Goal: Information Seeking & Learning: Find specific page/section

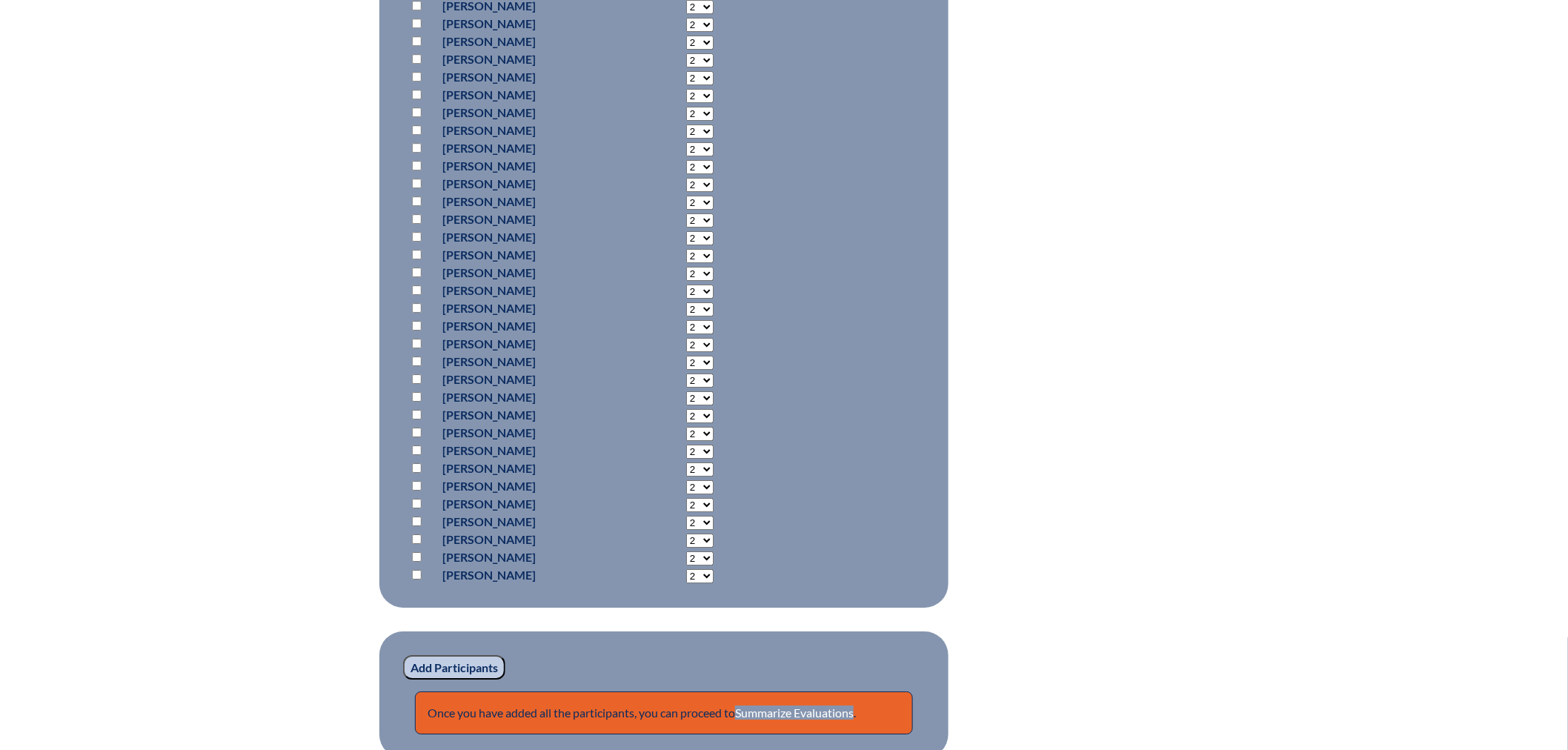
scroll to position [2051, 0]
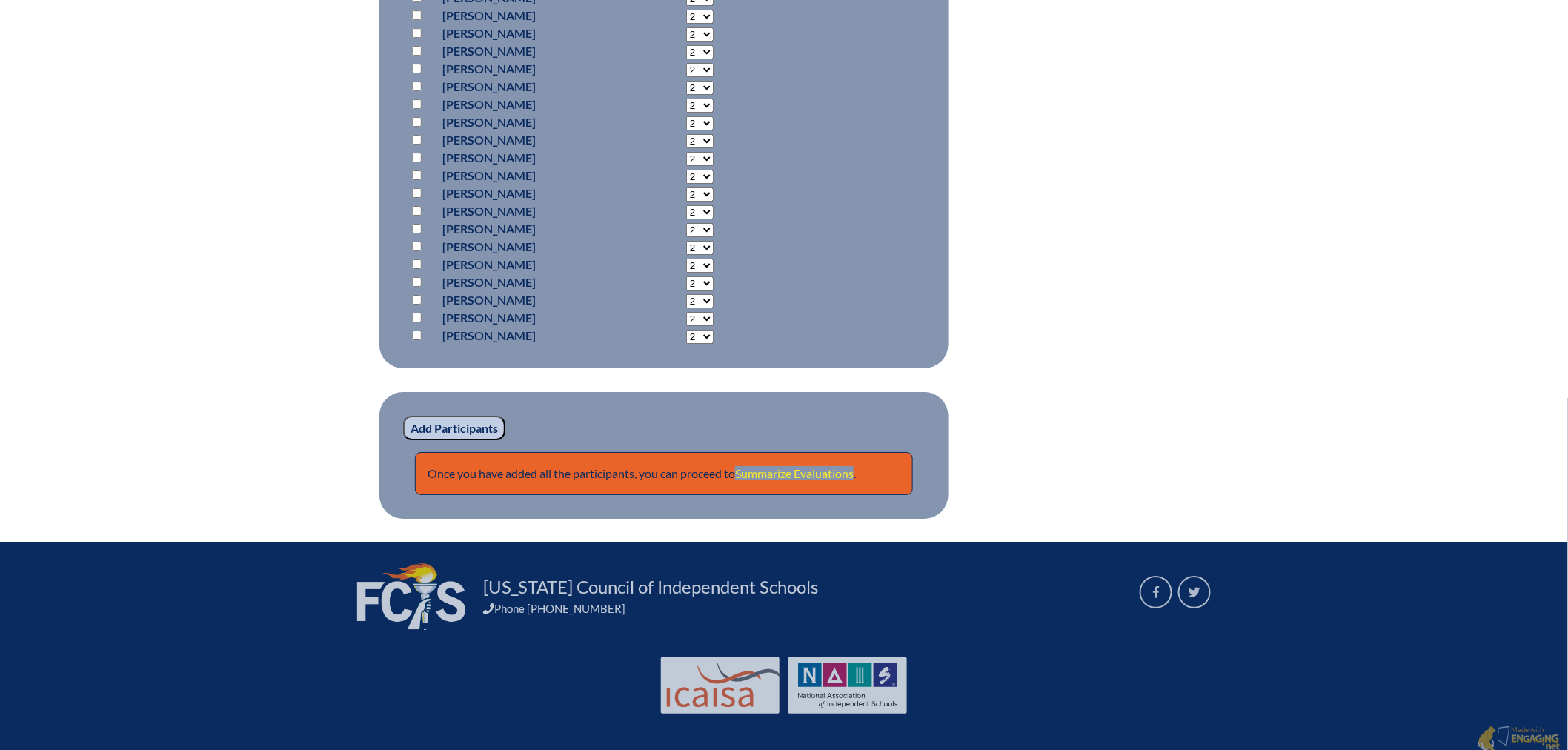
click at [803, 467] on link "Summarize Evaluations" at bounding box center [795, 473] width 118 height 14
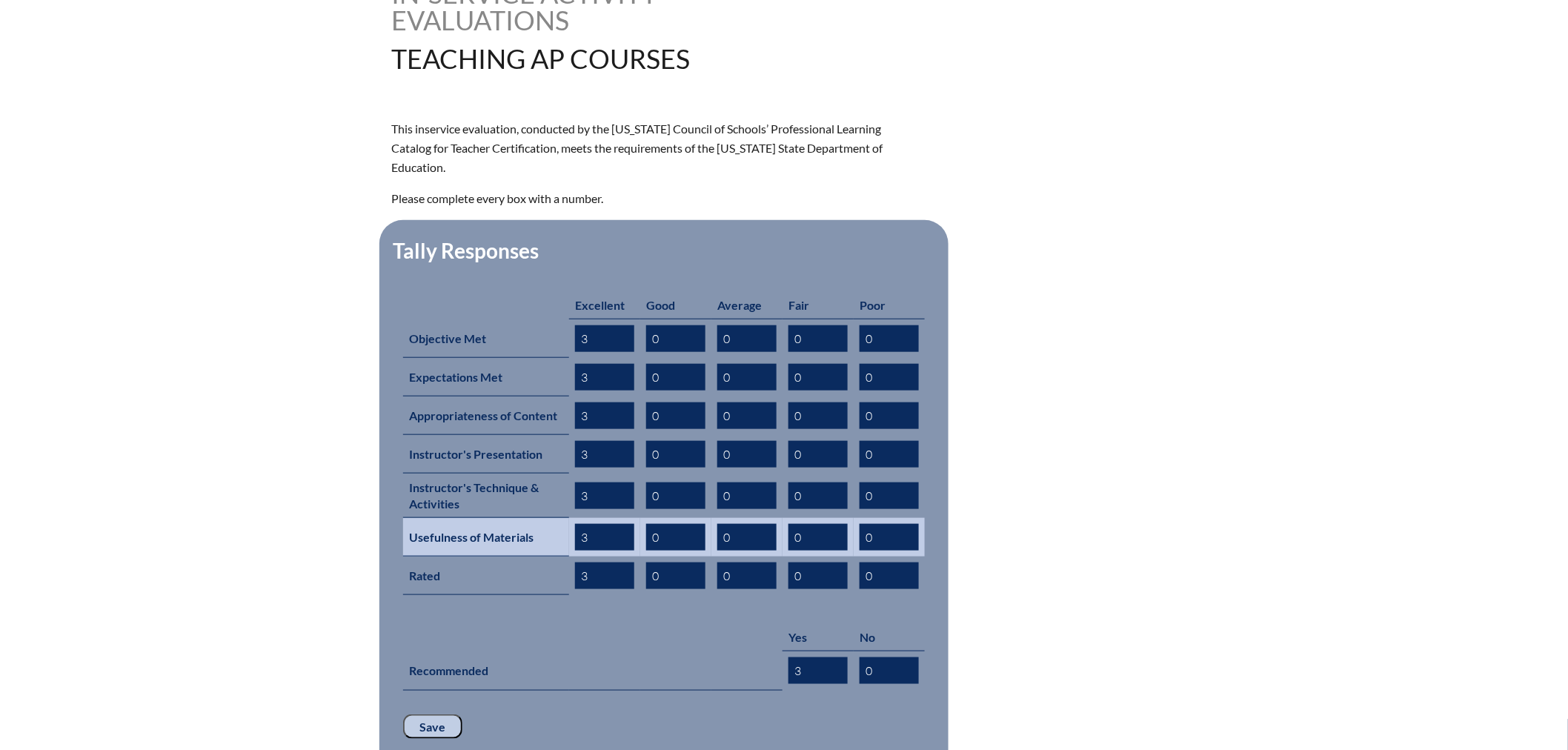
scroll to position [637, 0]
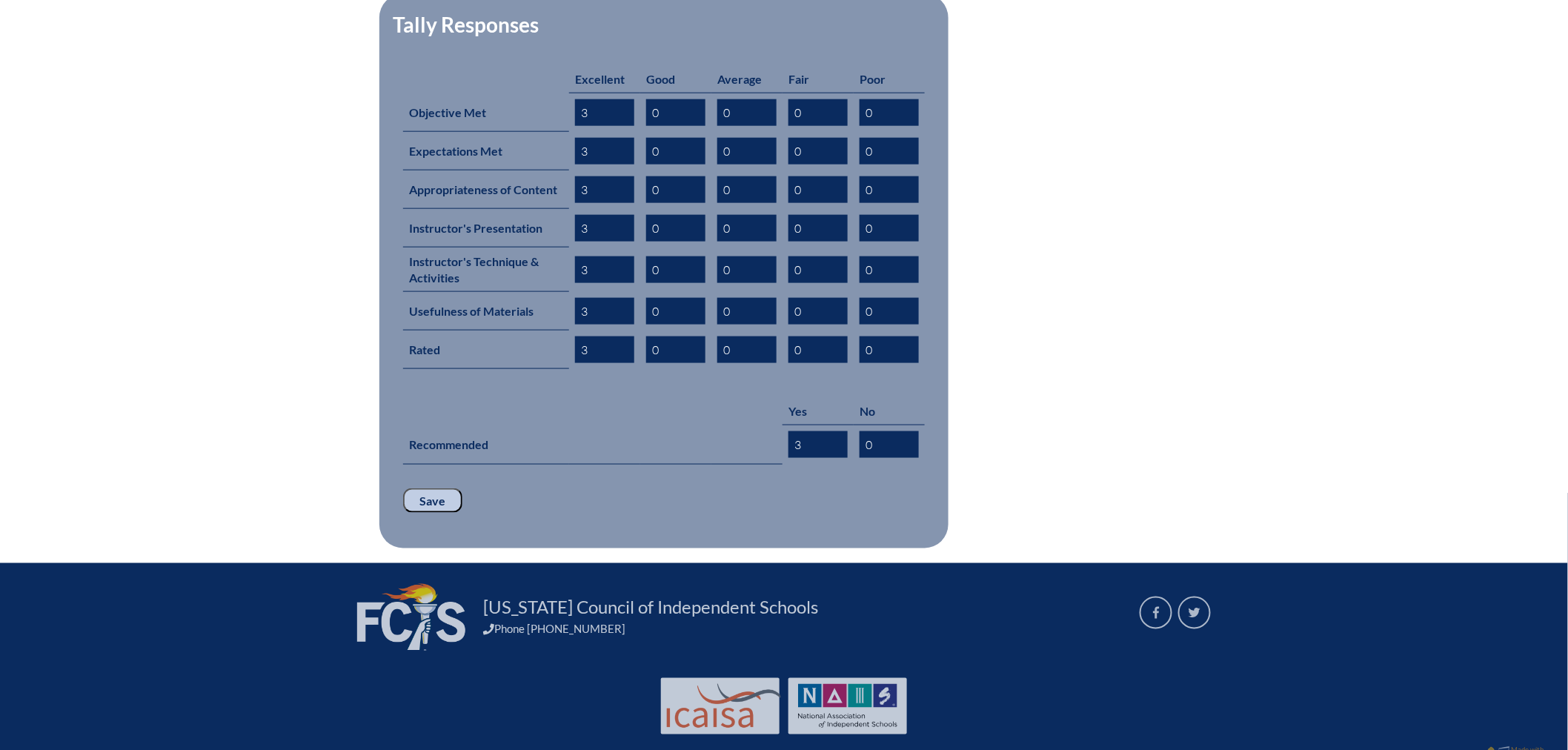
click at [439, 488] on input "Save" at bounding box center [432, 501] width 59 height 25
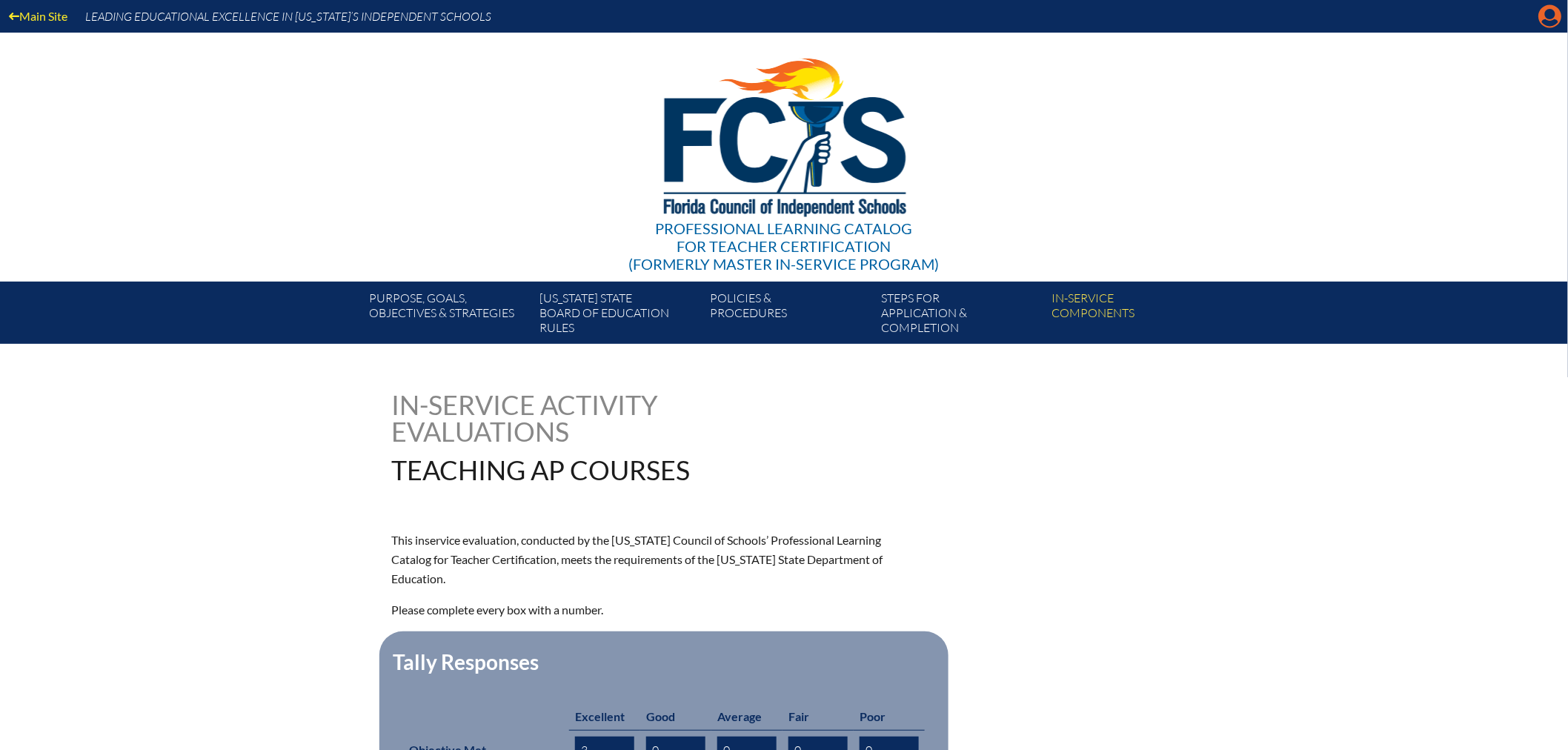
click at [1547, 15] on icon "Manage account" at bounding box center [1549, 15] width 23 height 23
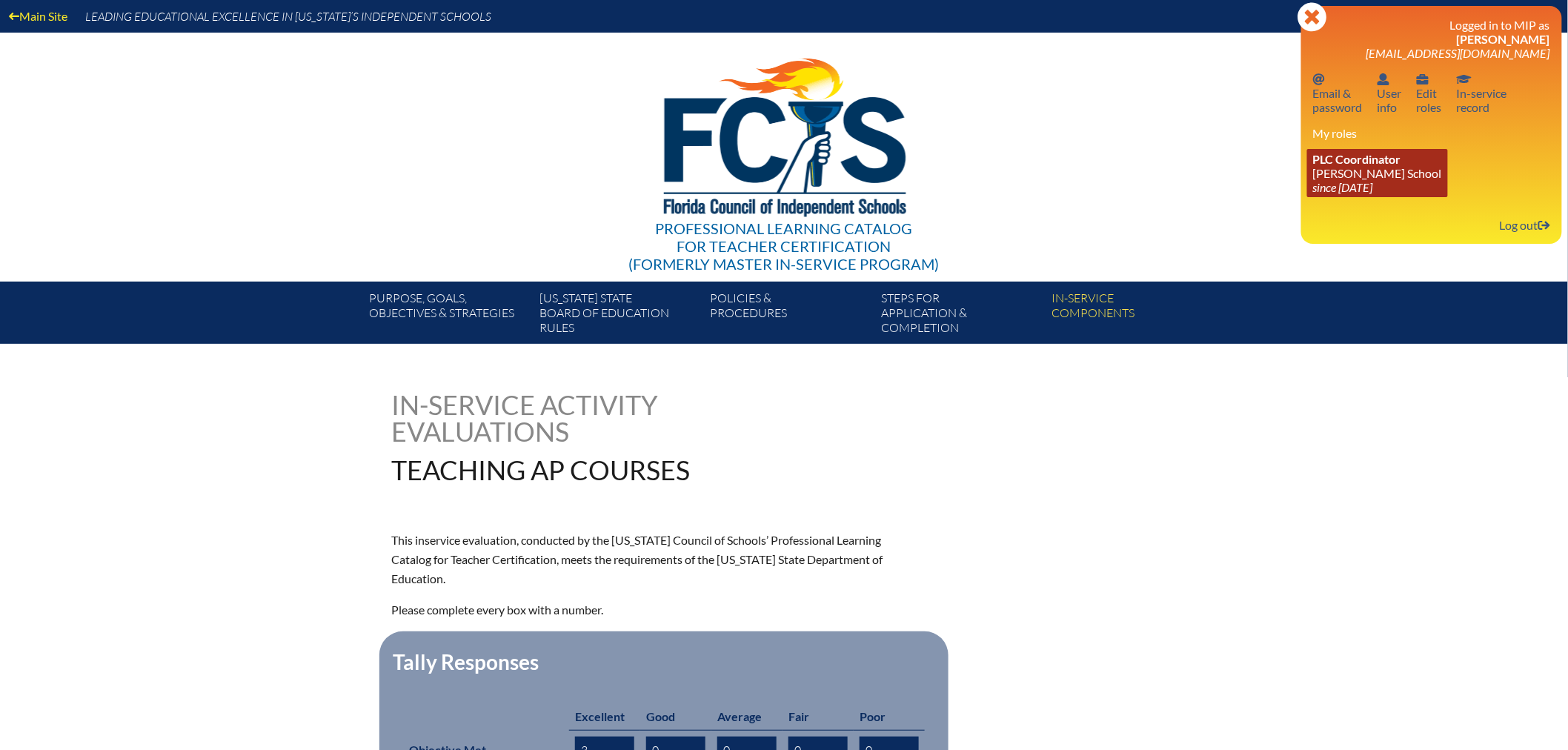
click at [1358, 177] on link "PLC Coordinator Benjamin School since 2006 Aug 1" at bounding box center [1378, 173] width 141 height 48
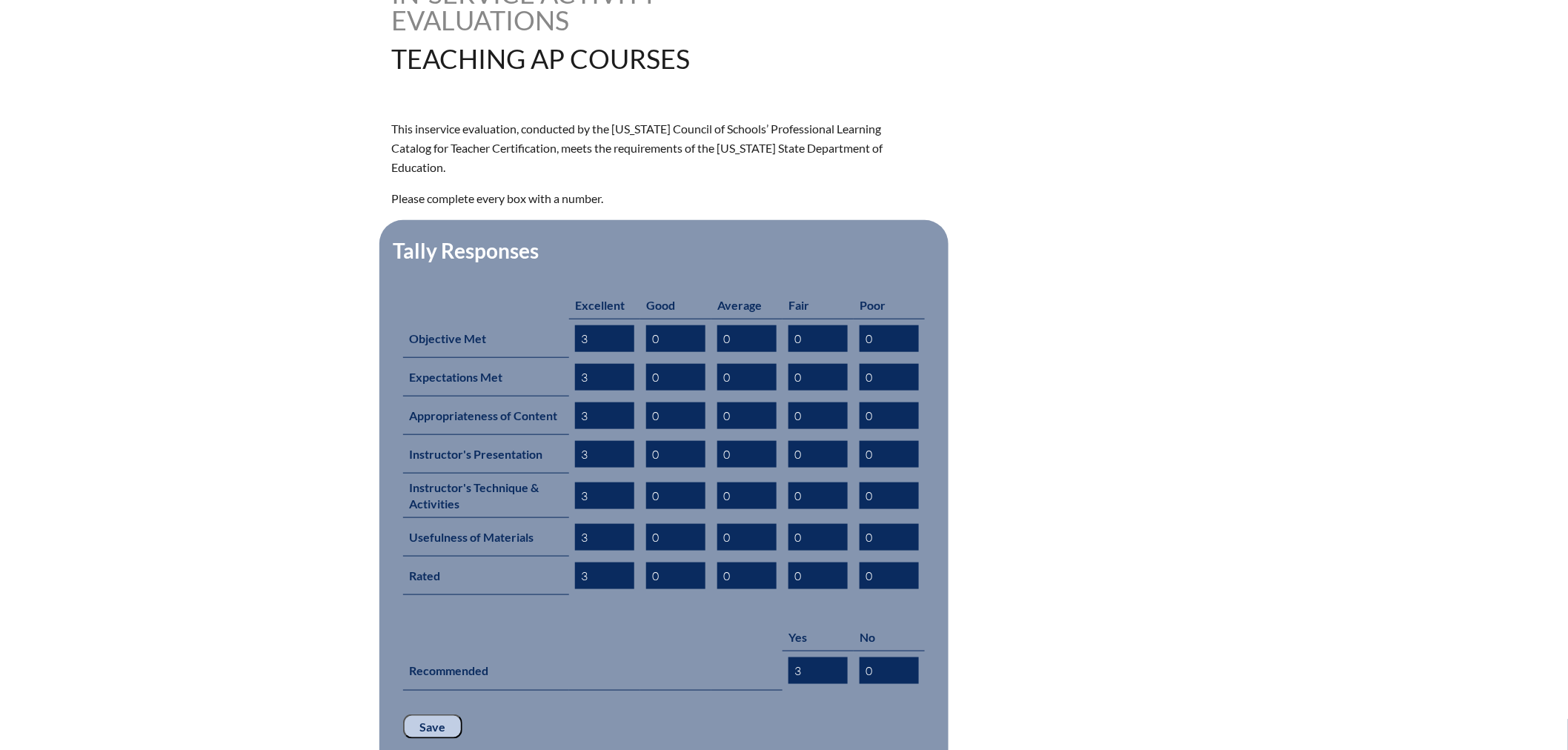
scroll to position [493, 0]
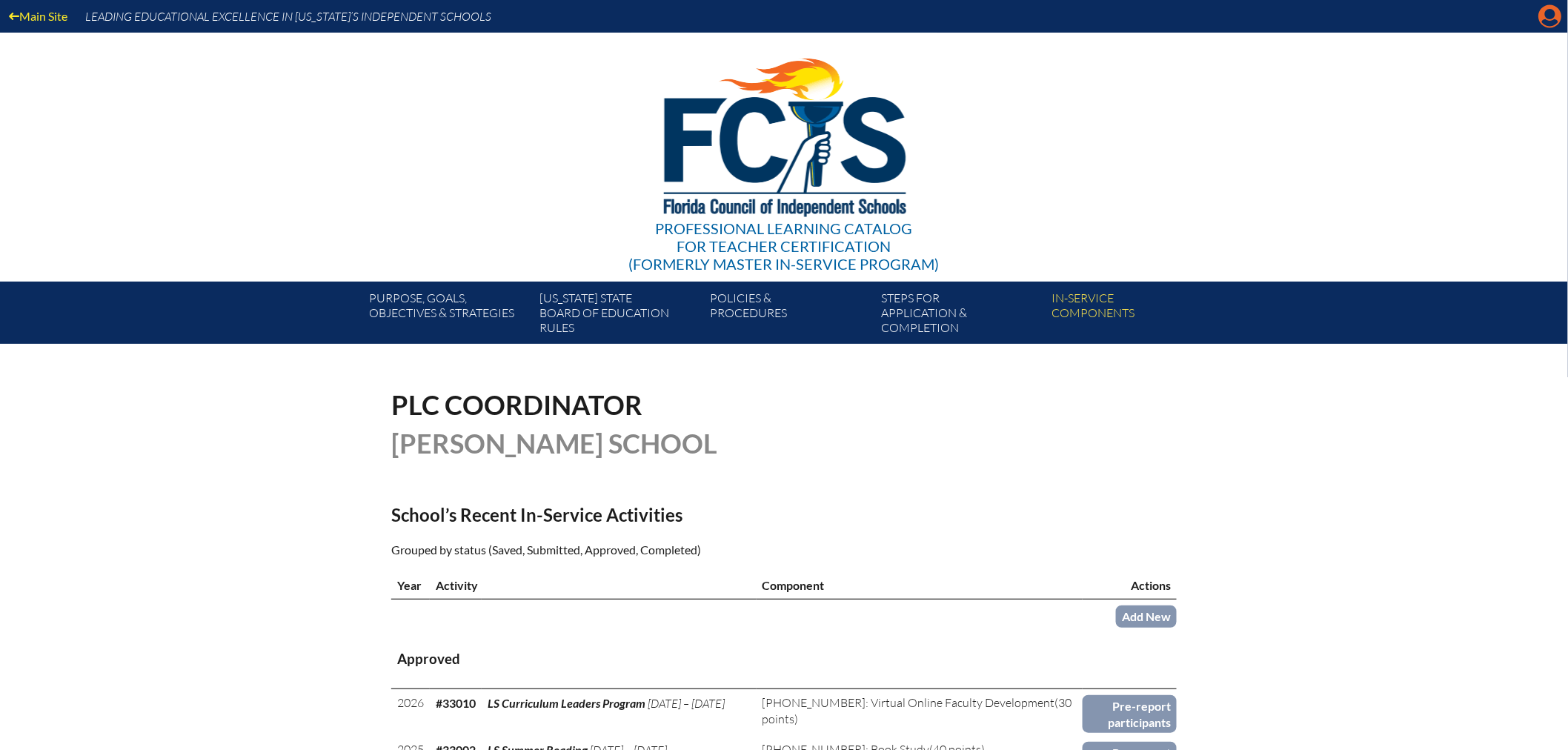
click at [1559, 15] on icon at bounding box center [1550, 16] width 23 height 23
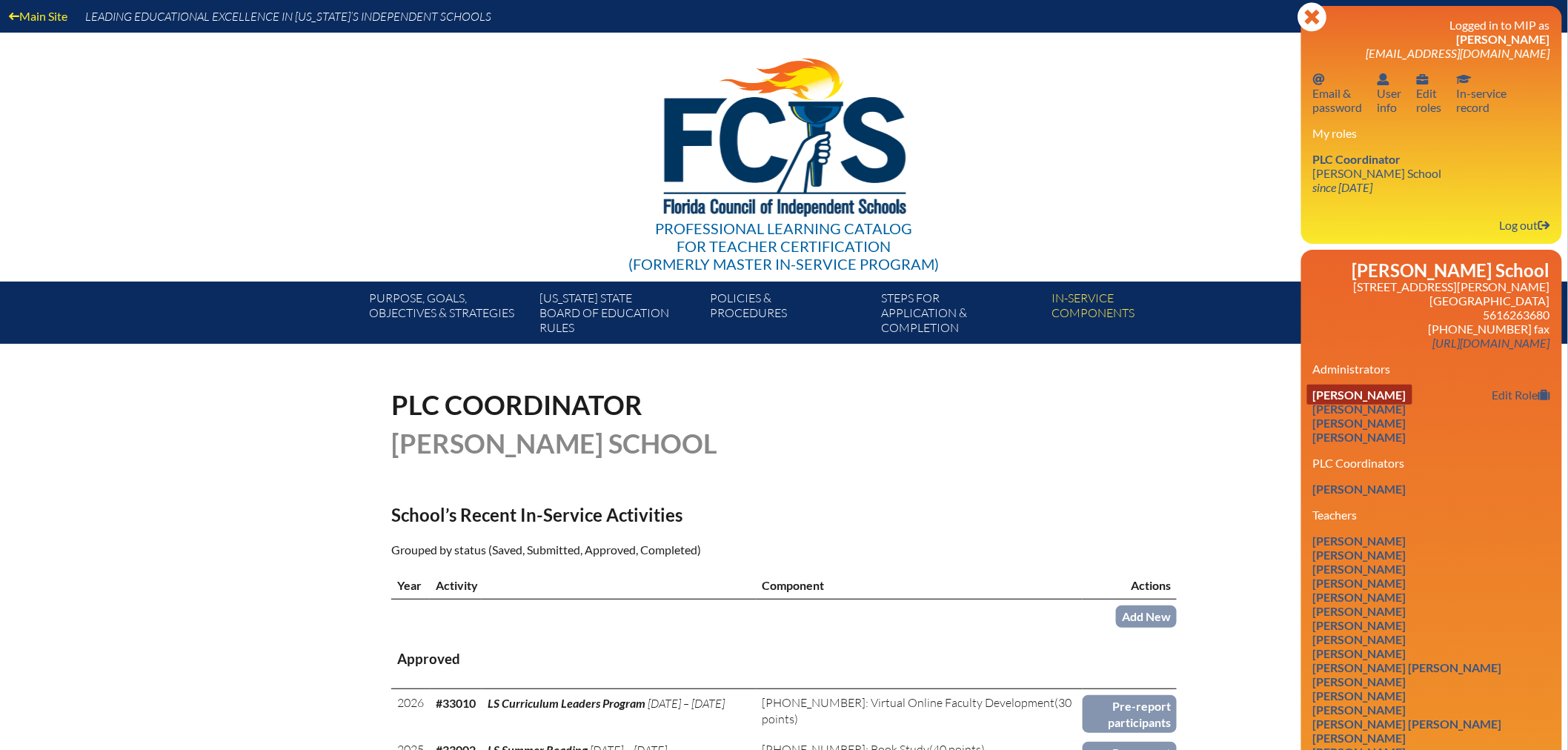
click at [1395, 389] on link "[PERSON_NAME]" at bounding box center [1360, 394] width 105 height 20
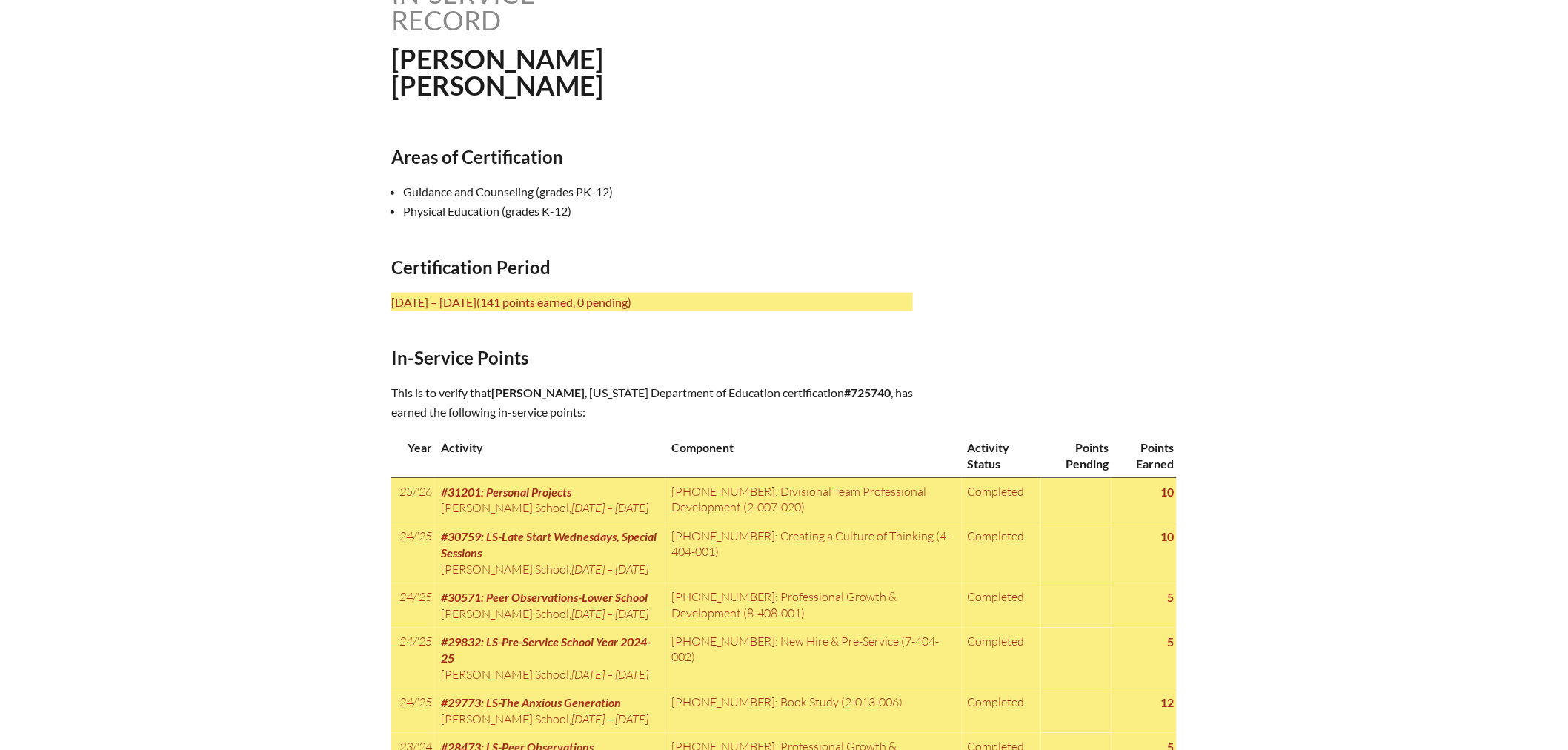
scroll to position [247, 0]
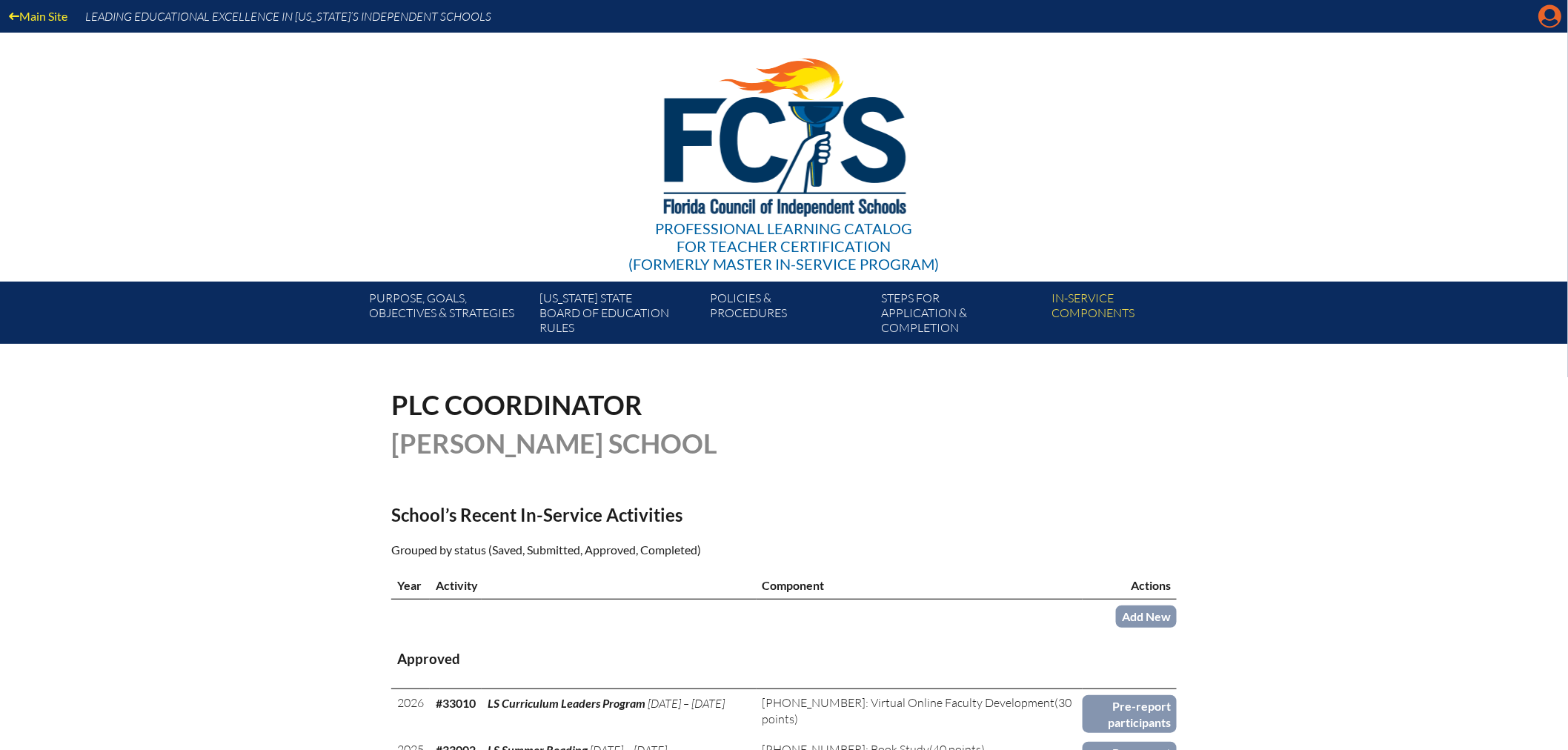
click at [1555, 19] on icon "Manage account" at bounding box center [1549, 15] width 23 height 23
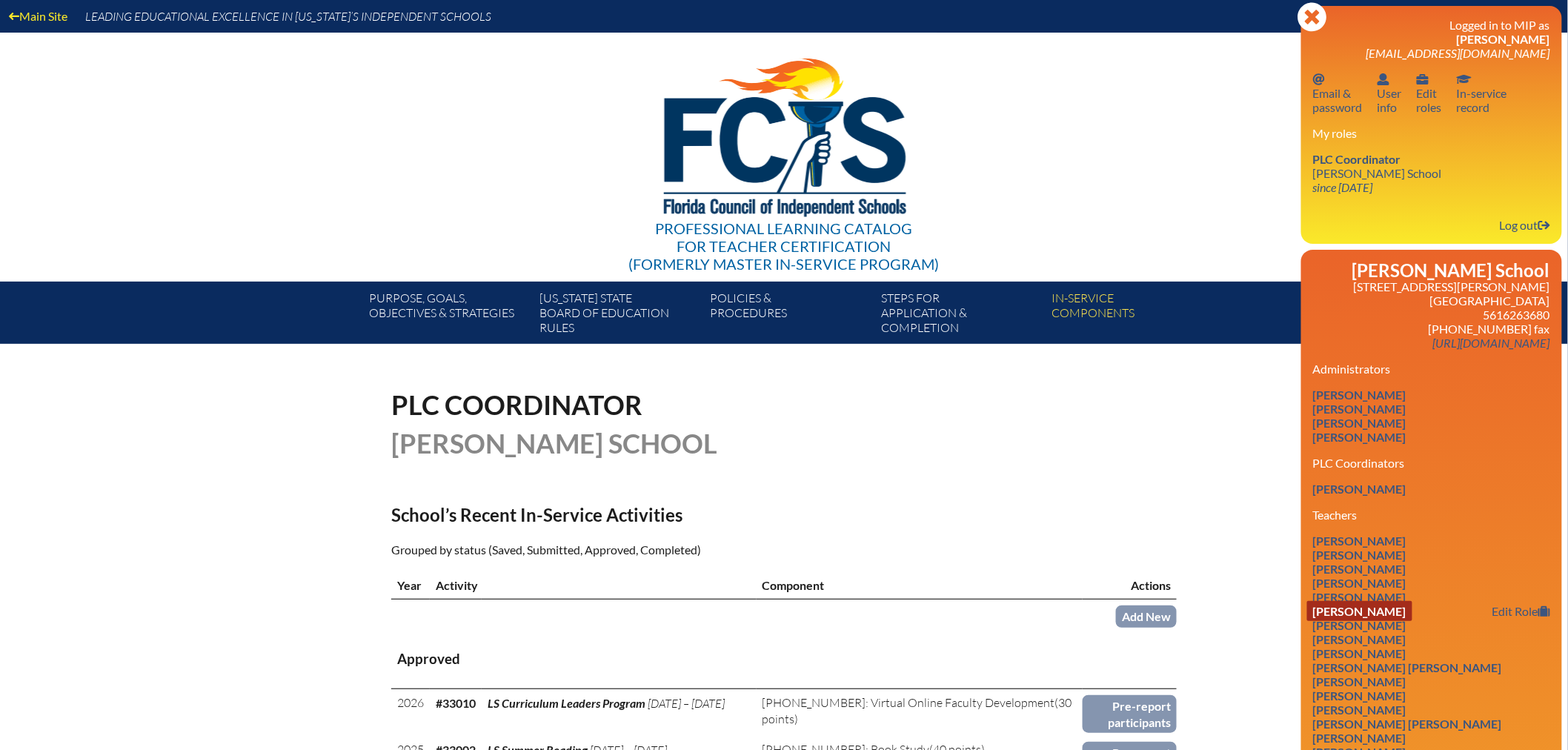
click at [1391, 605] on link "Suzanne J Ball" at bounding box center [1360, 611] width 105 height 20
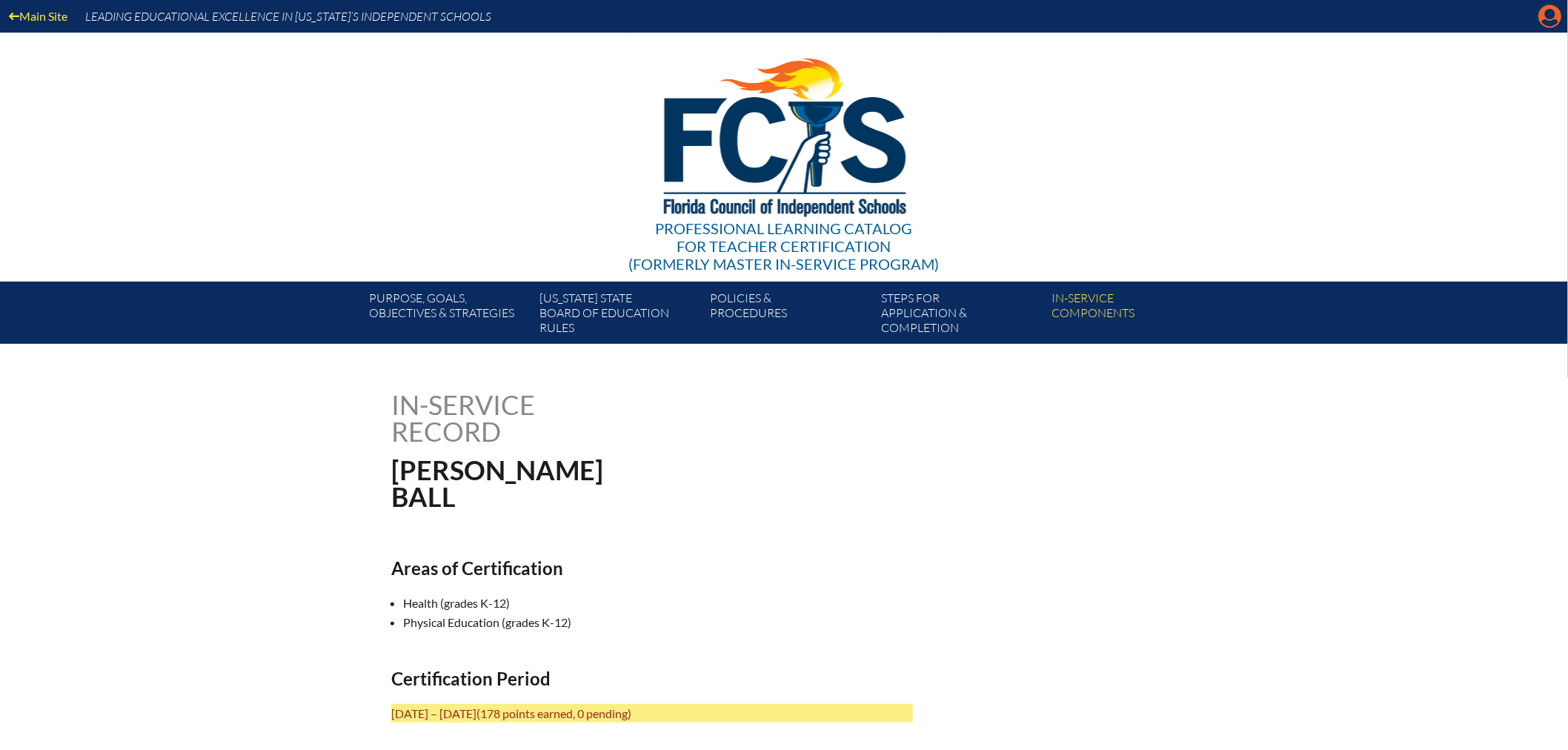
click at [1549, 10] on icon "Manage account" at bounding box center [1549, 15] width 23 height 23
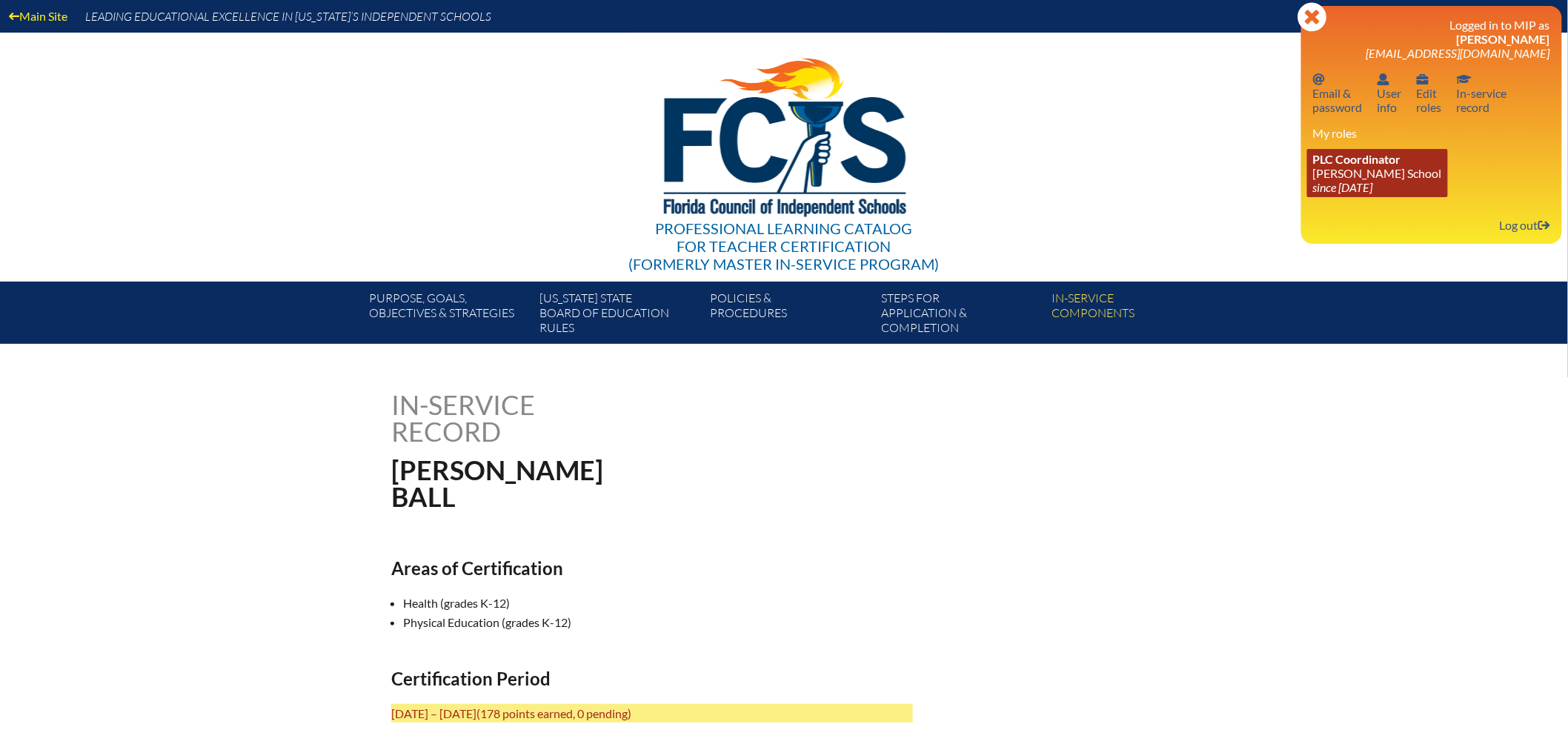
click at [1362, 167] on link "PLC Coordinator [PERSON_NAME][GEOGRAPHIC_DATA] since [DATE]" at bounding box center [1378, 173] width 141 height 48
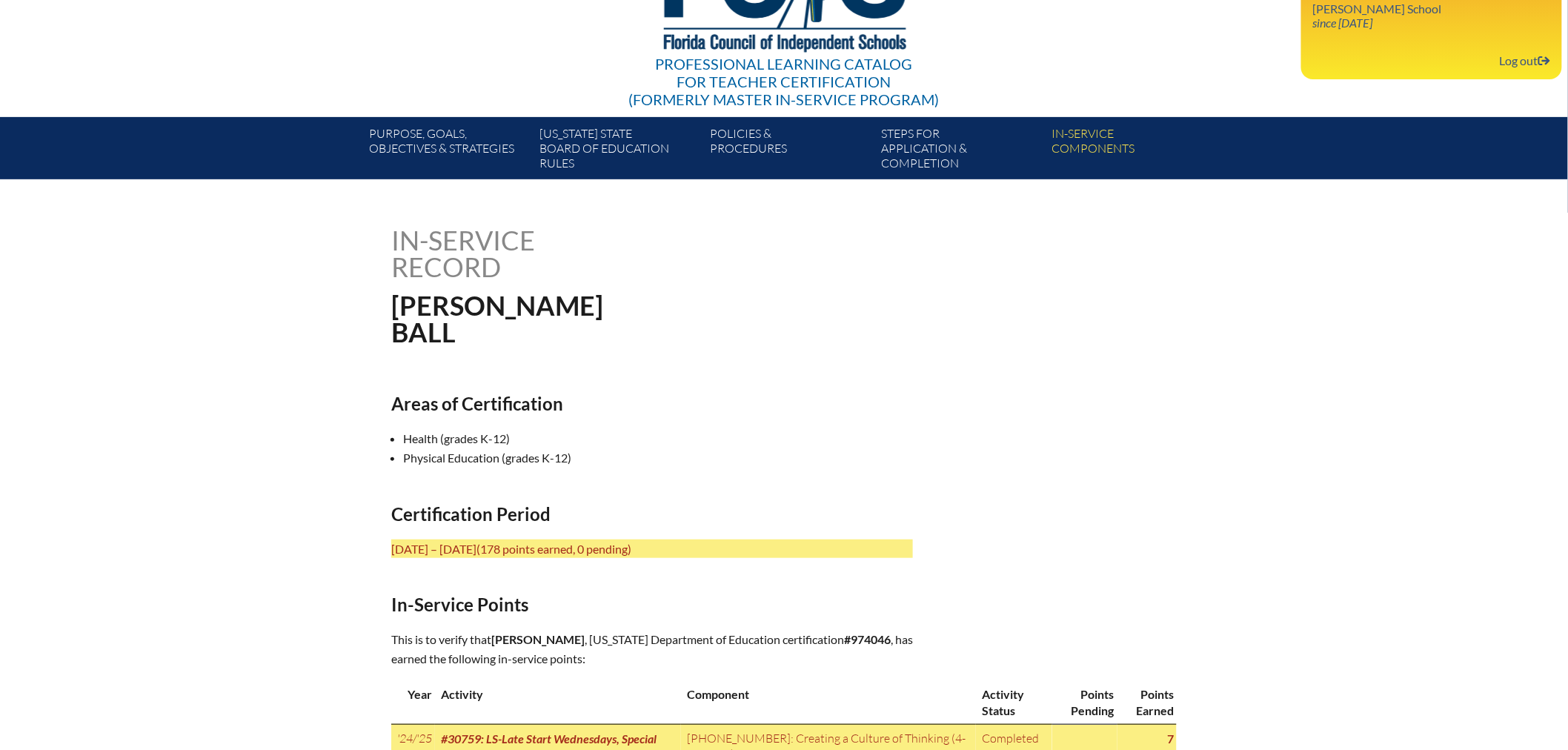
scroll to position [411, 0]
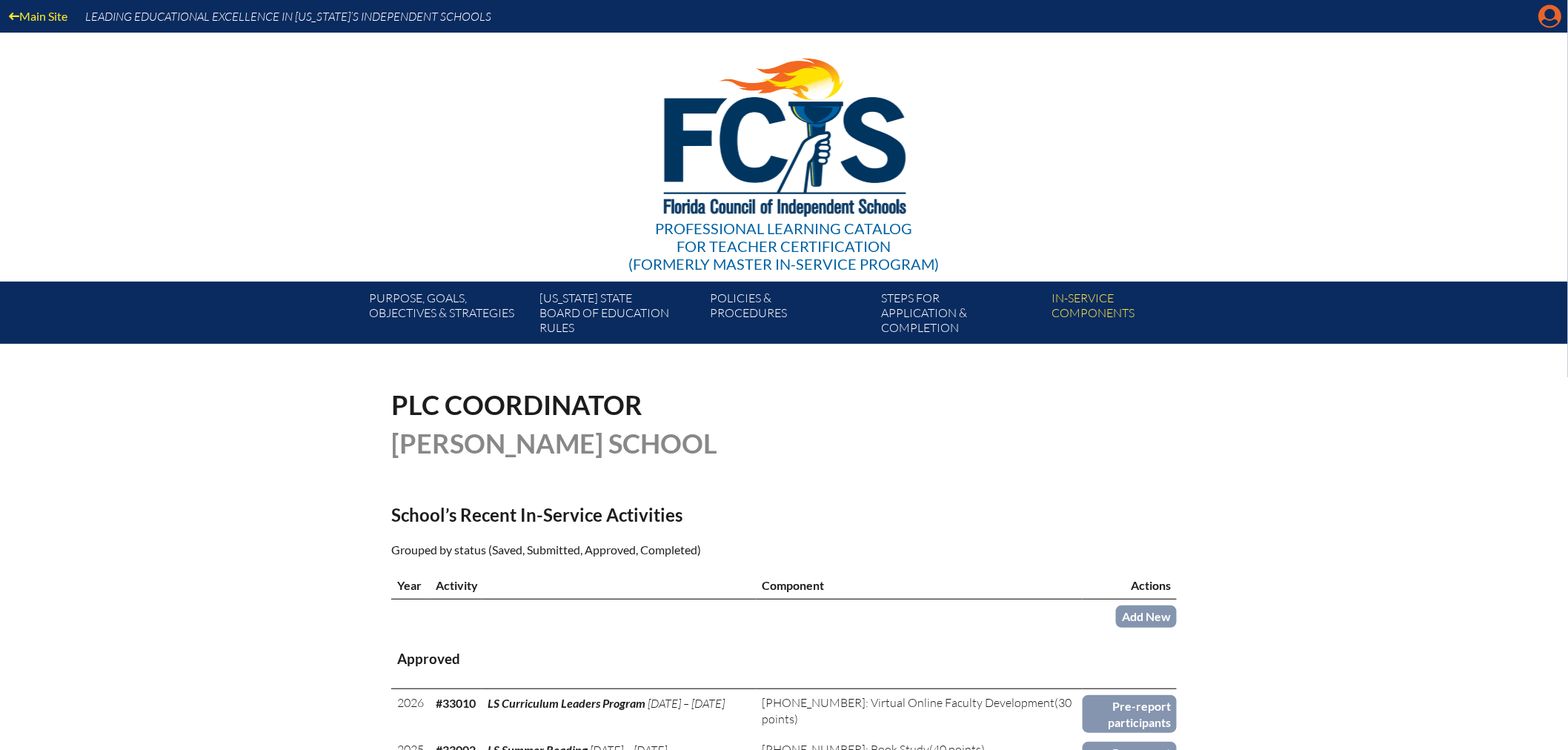
click at [1549, 18] on icon "Manage account" at bounding box center [1549, 15] width 23 height 23
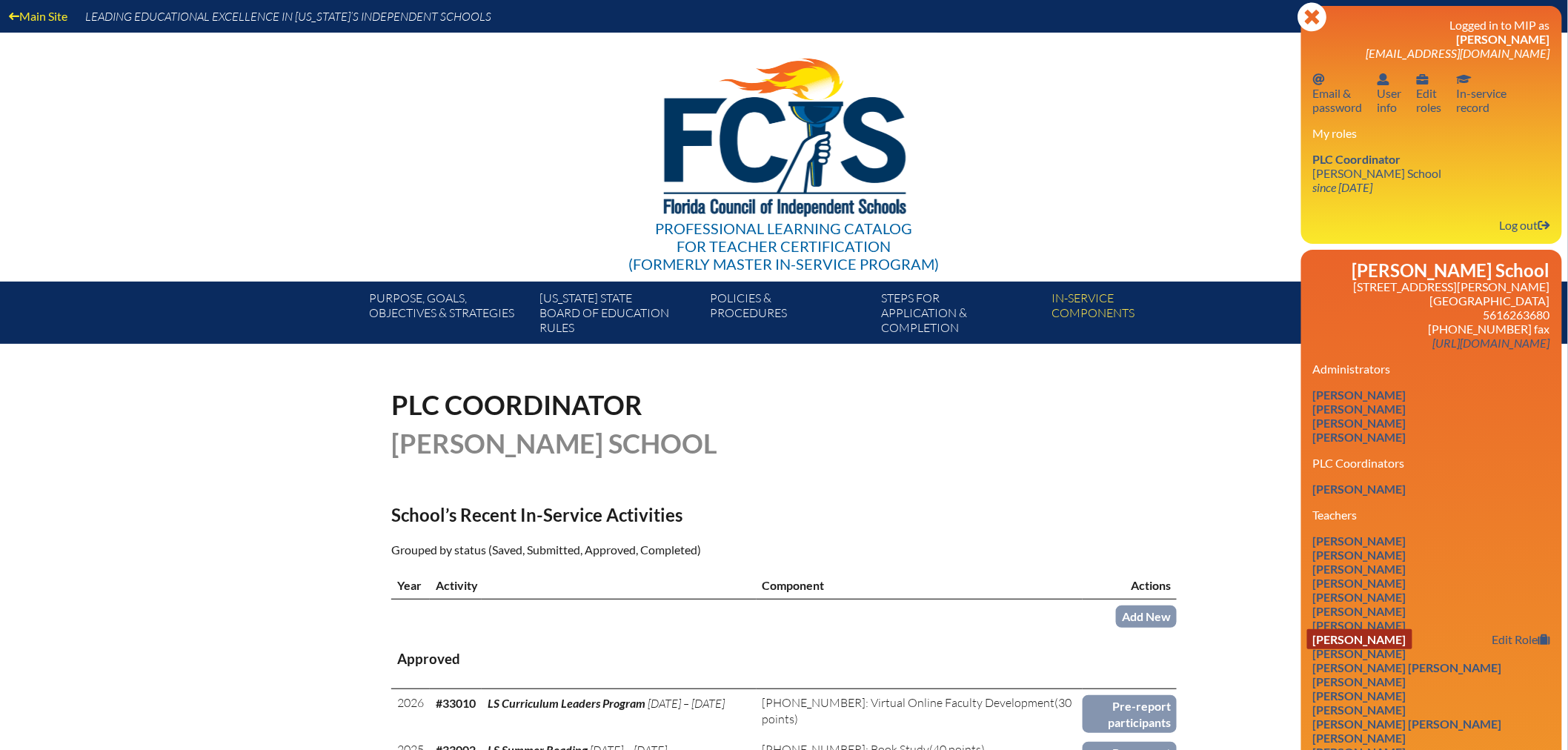
scroll to position [247, 0]
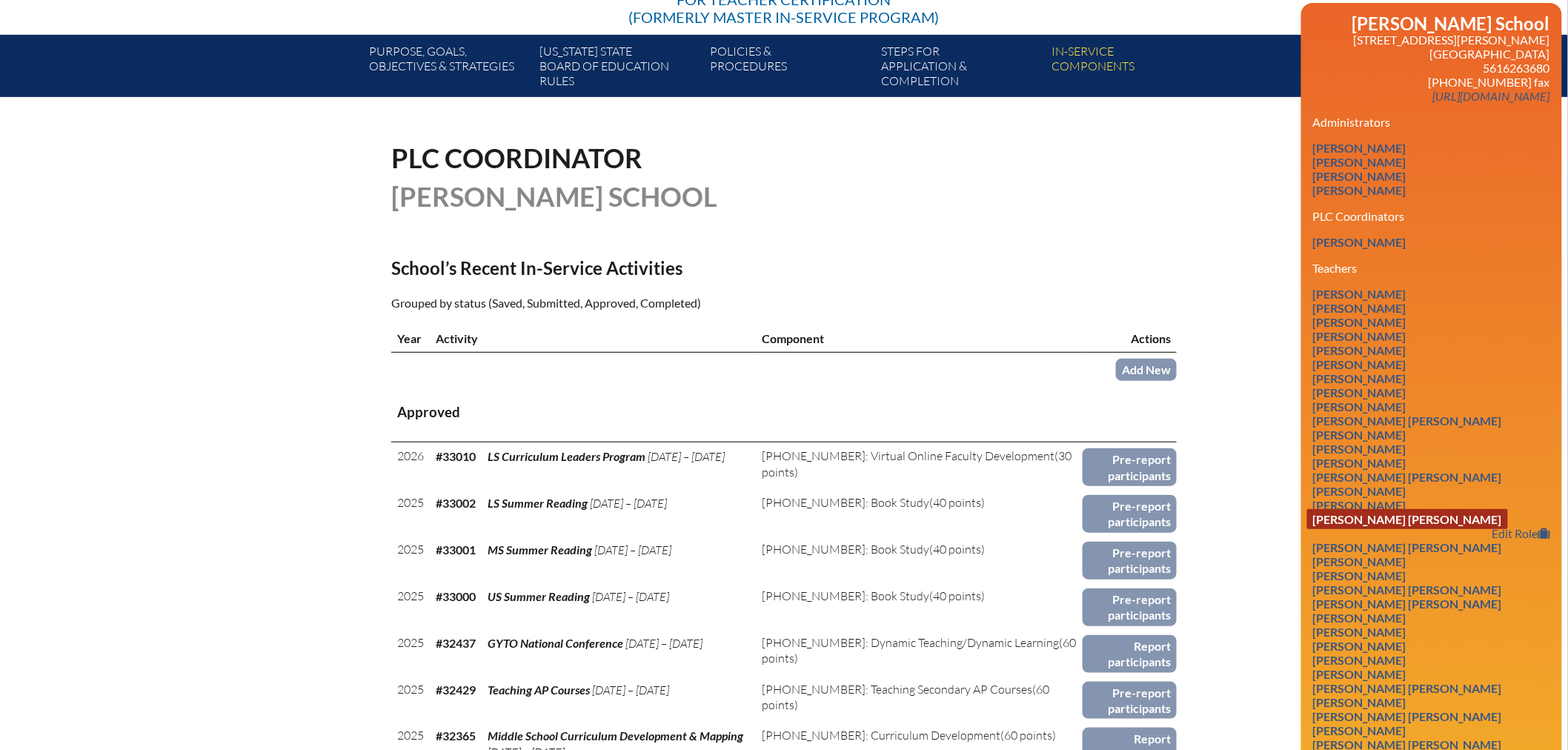
click at [1376, 509] on link "Renee Claire Coviello" at bounding box center [1408, 519] width 201 height 20
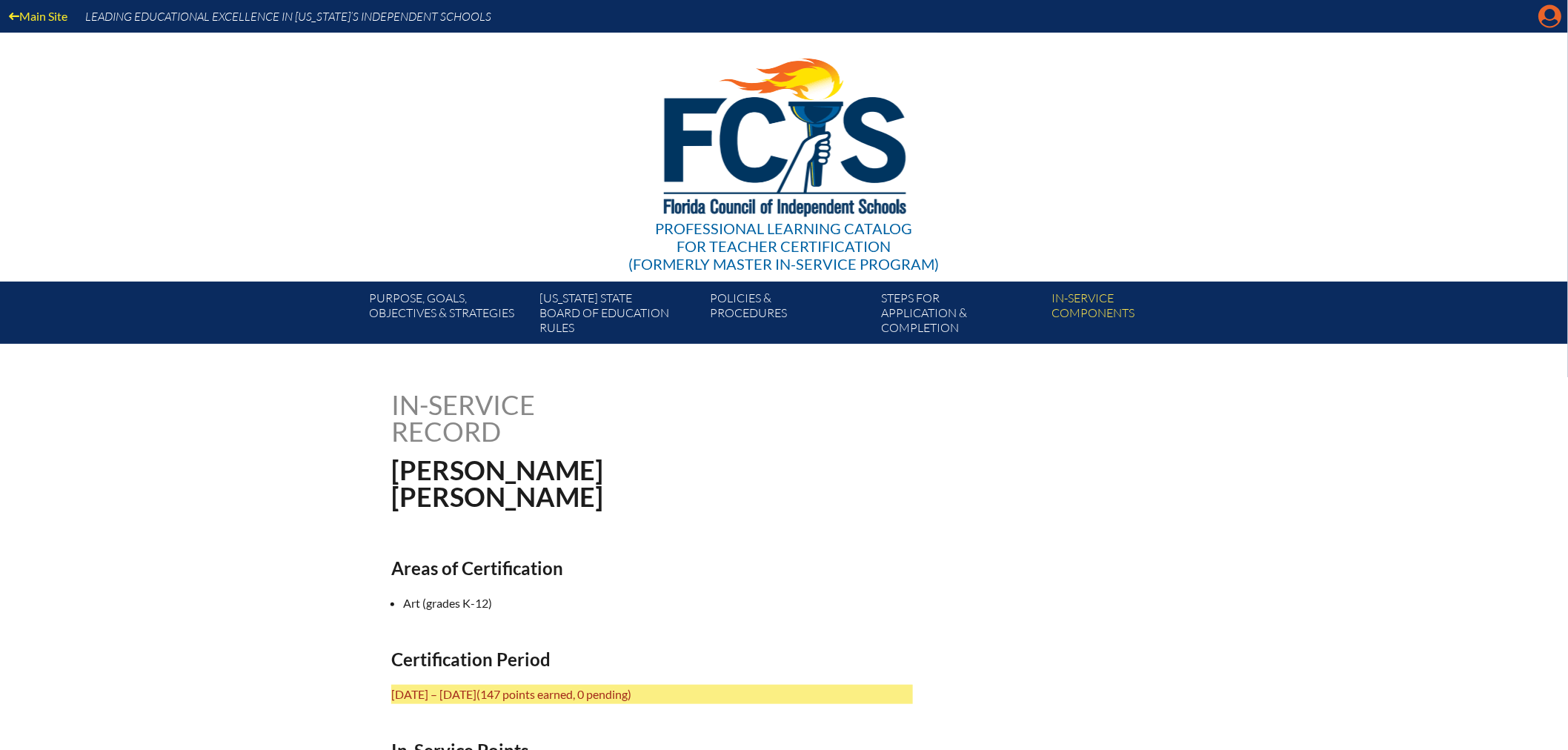
click at [1550, 15] on icon "Manage account" at bounding box center [1549, 15] width 23 height 23
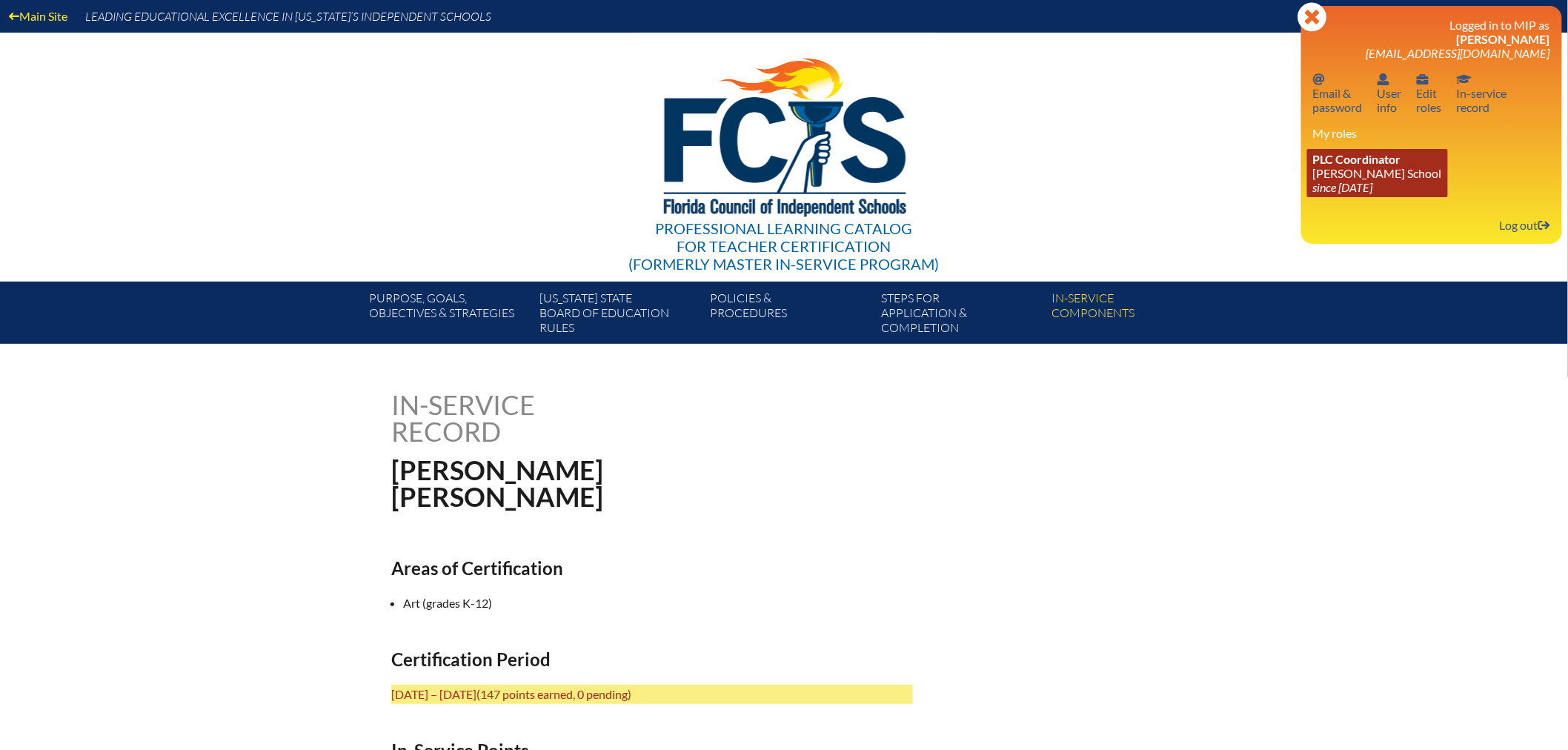
click at [1349, 161] on span "PLC Coordinator" at bounding box center [1357, 159] width 88 height 14
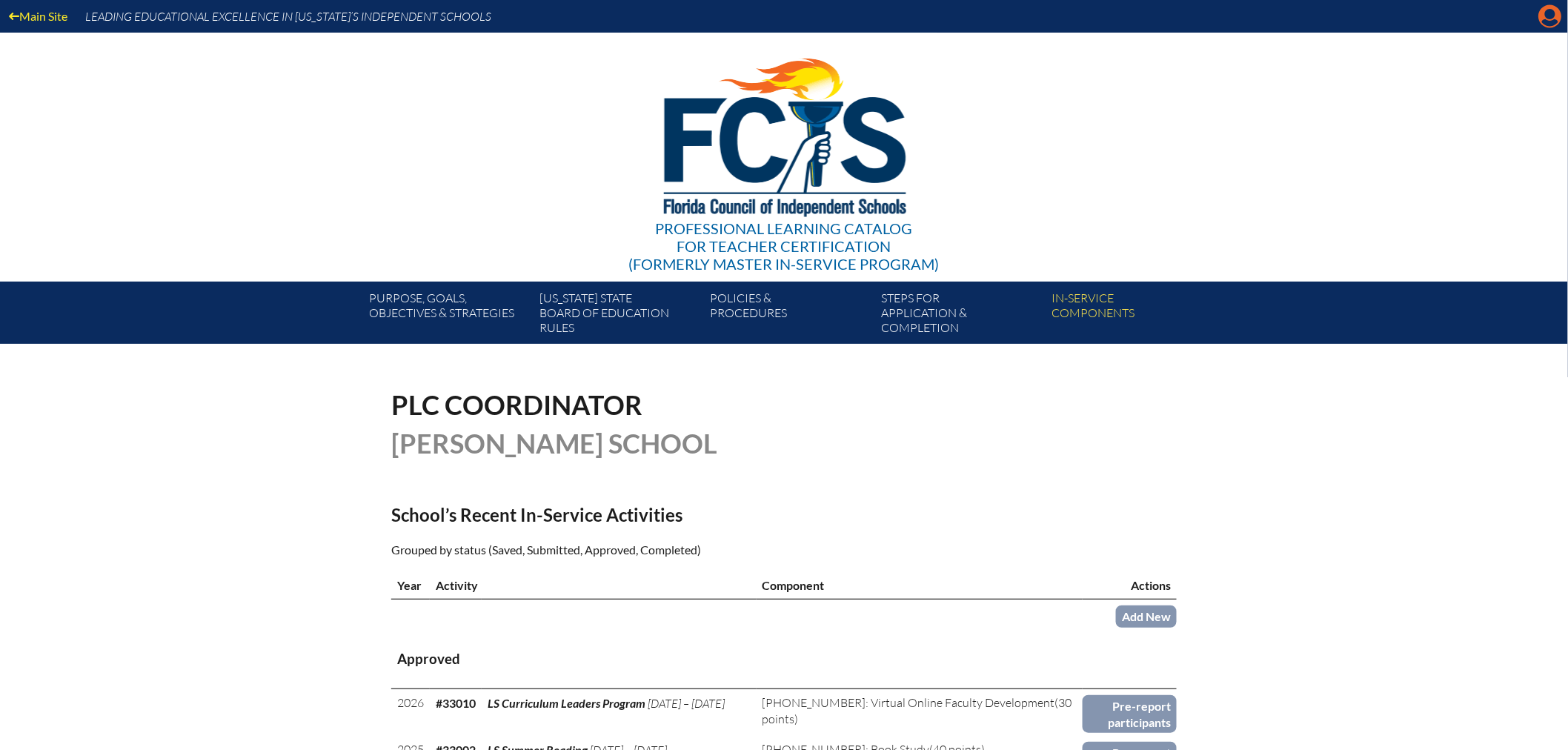
click at [1549, 23] on icon "Manage account" at bounding box center [1549, 15] width 23 height 23
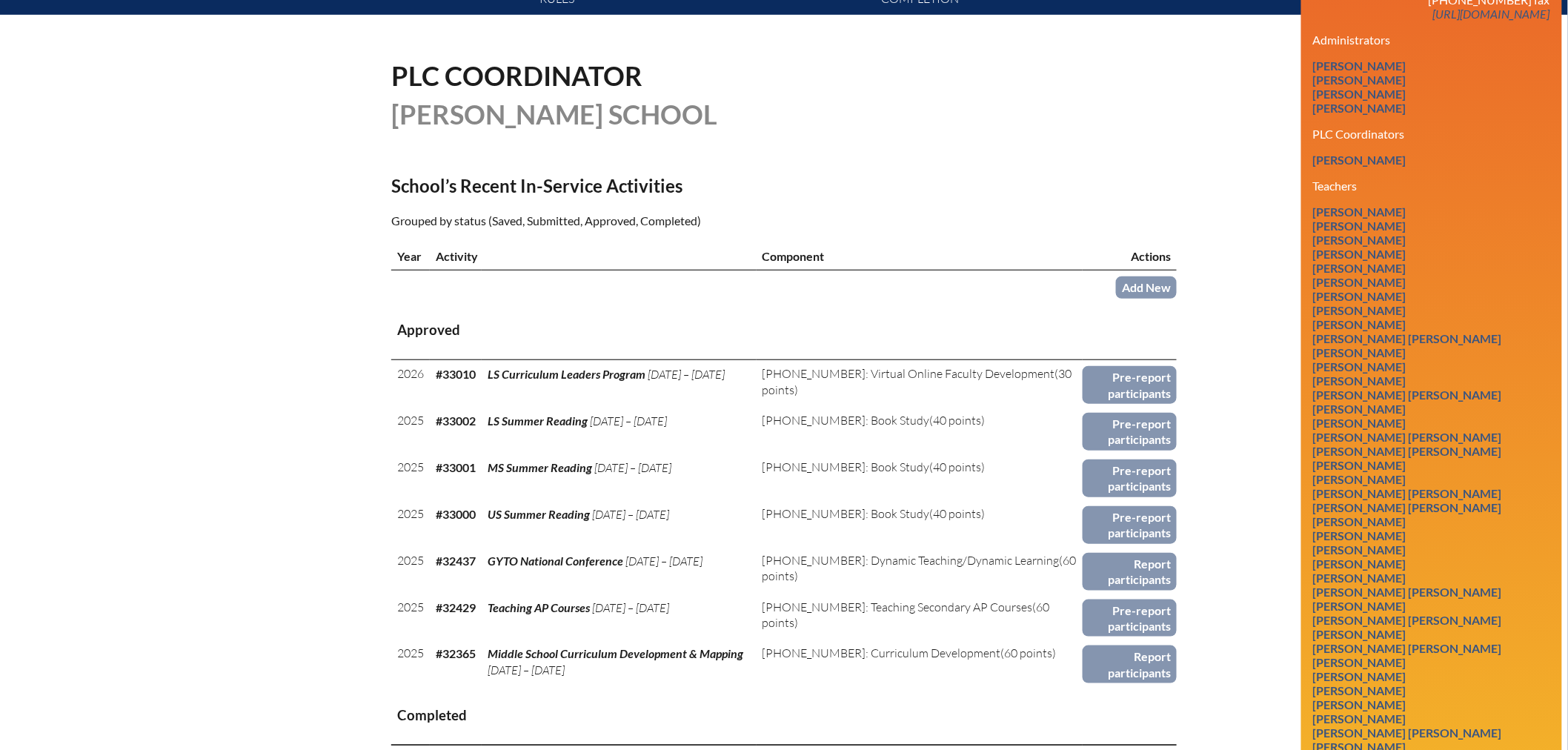
scroll to position [493, 0]
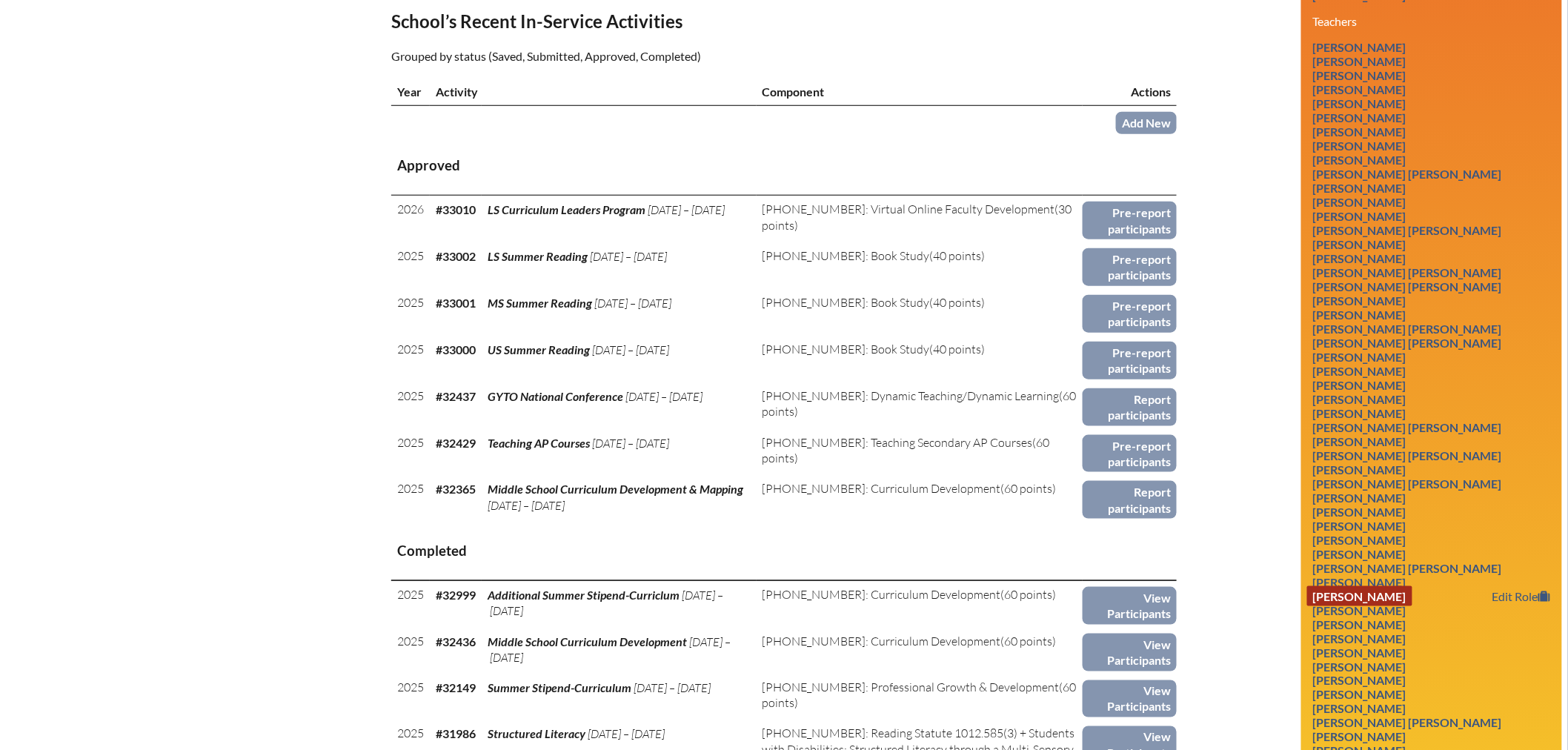
click at [1402, 586] on link "Jeanine Holland" at bounding box center [1360, 596] width 105 height 20
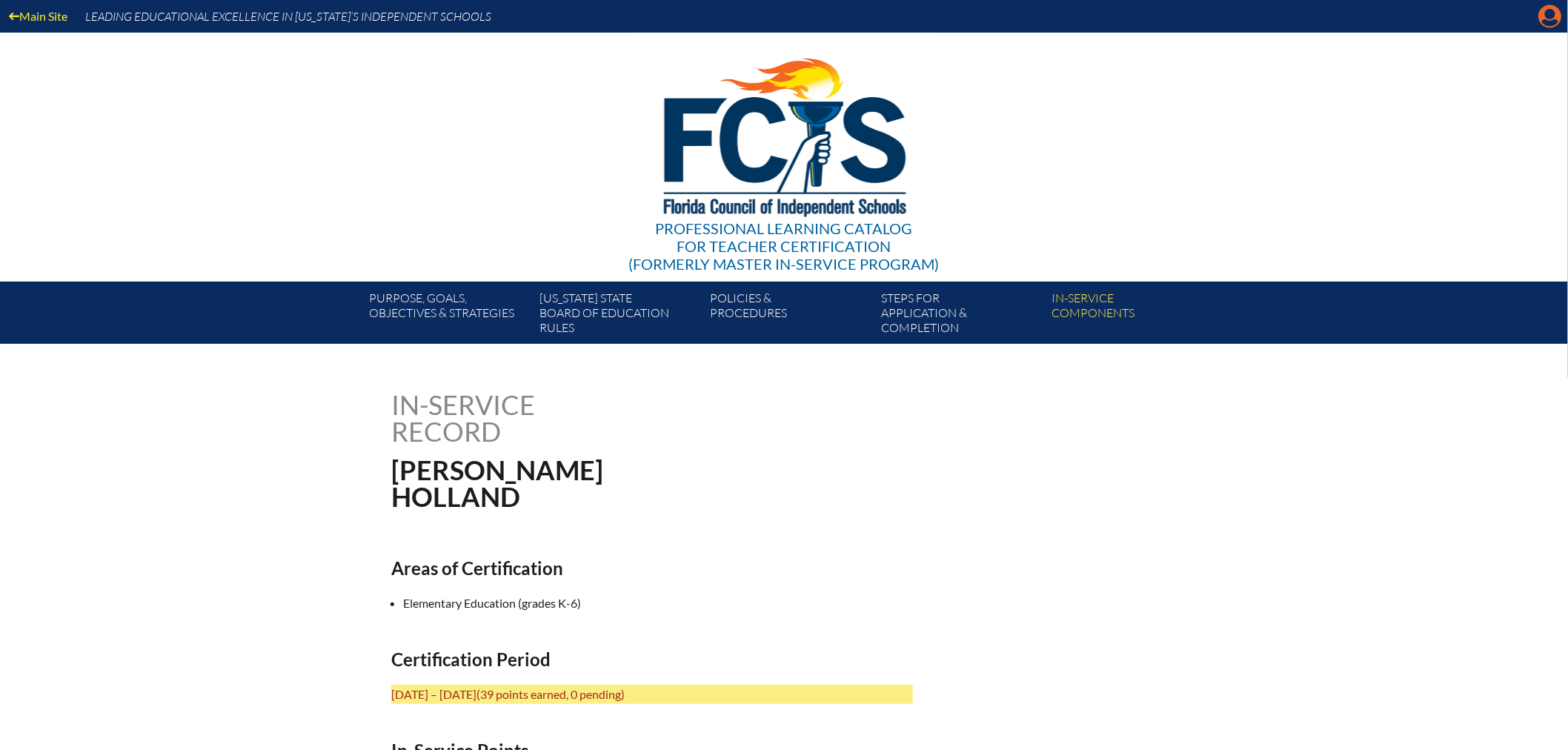
click at [1549, 8] on icon at bounding box center [1550, 16] width 23 height 23
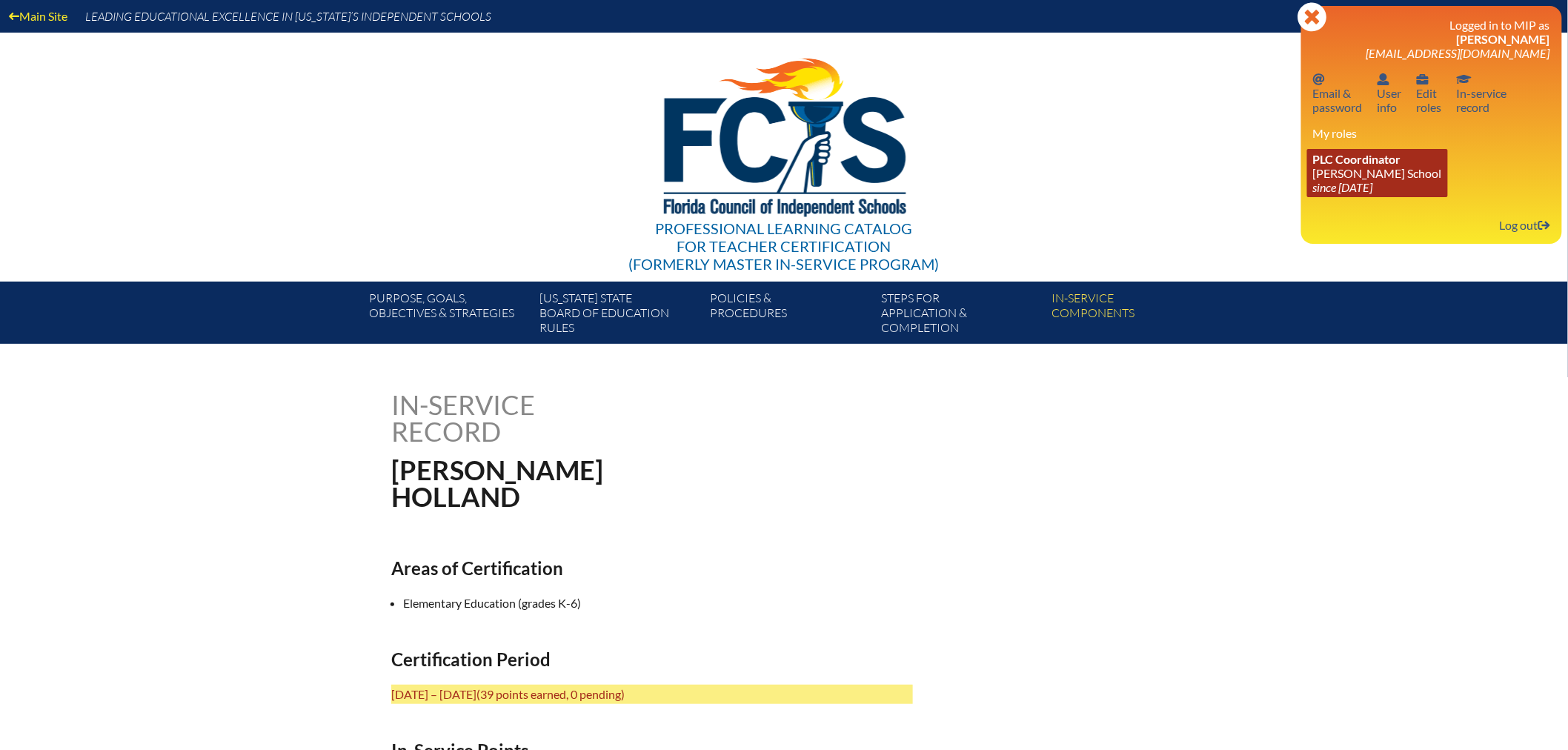
click at [1344, 157] on span "PLC Coordinator" at bounding box center [1357, 159] width 88 height 14
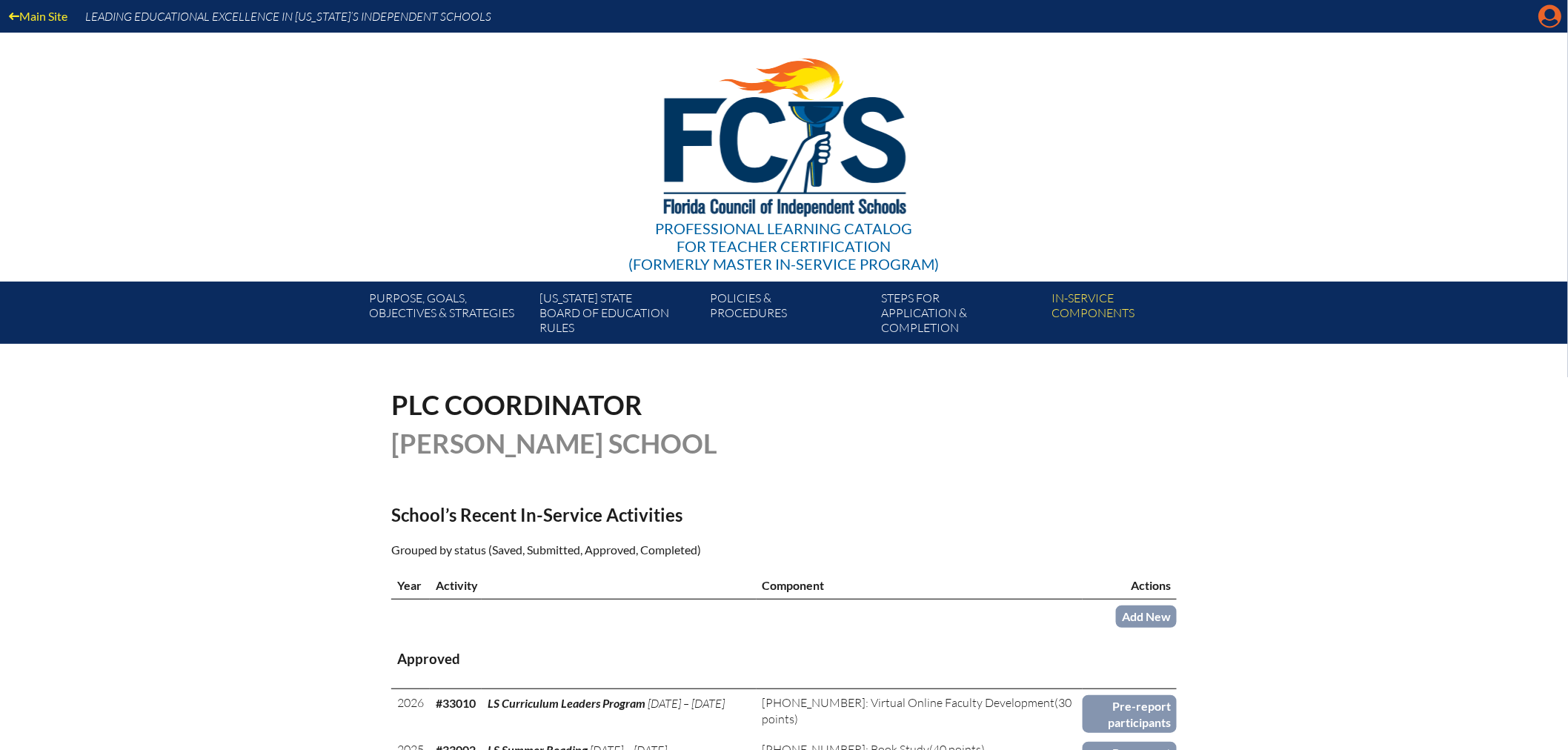
click at [1552, 19] on icon at bounding box center [1550, 16] width 23 height 23
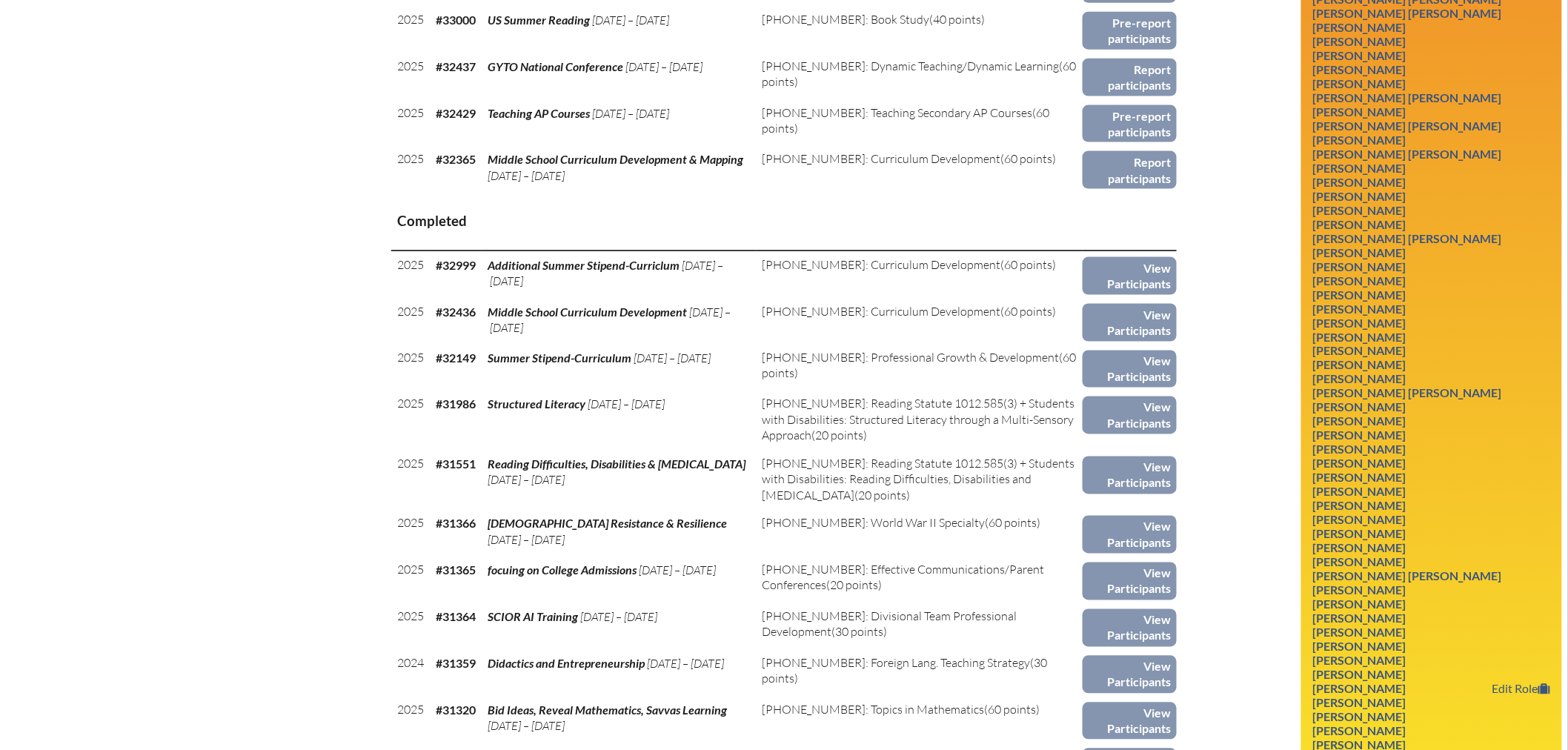
scroll to position [1153, 0]
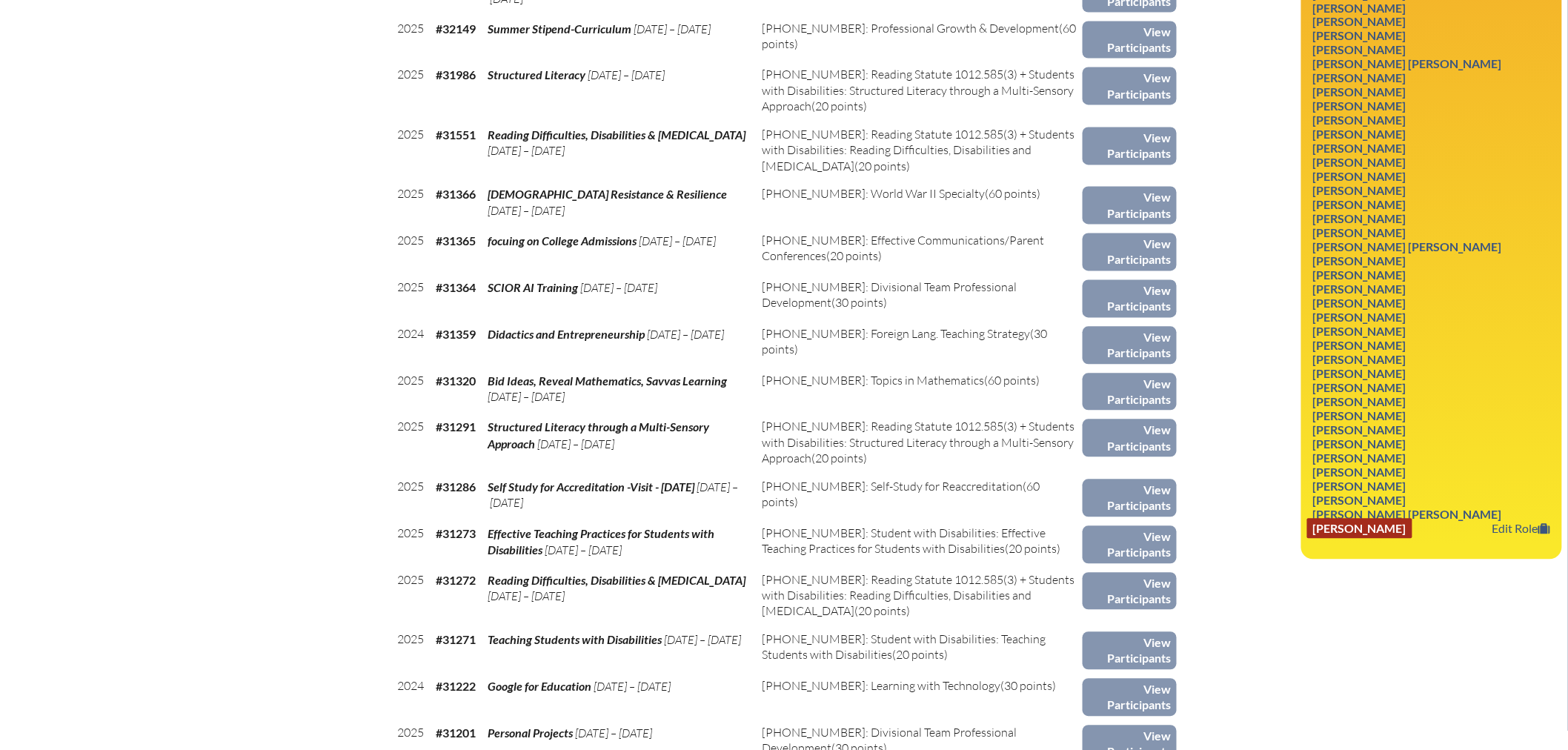
click at [1412, 521] on link "Graciela Nuchovich ZUNIGA" at bounding box center [1360, 528] width 105 height 20
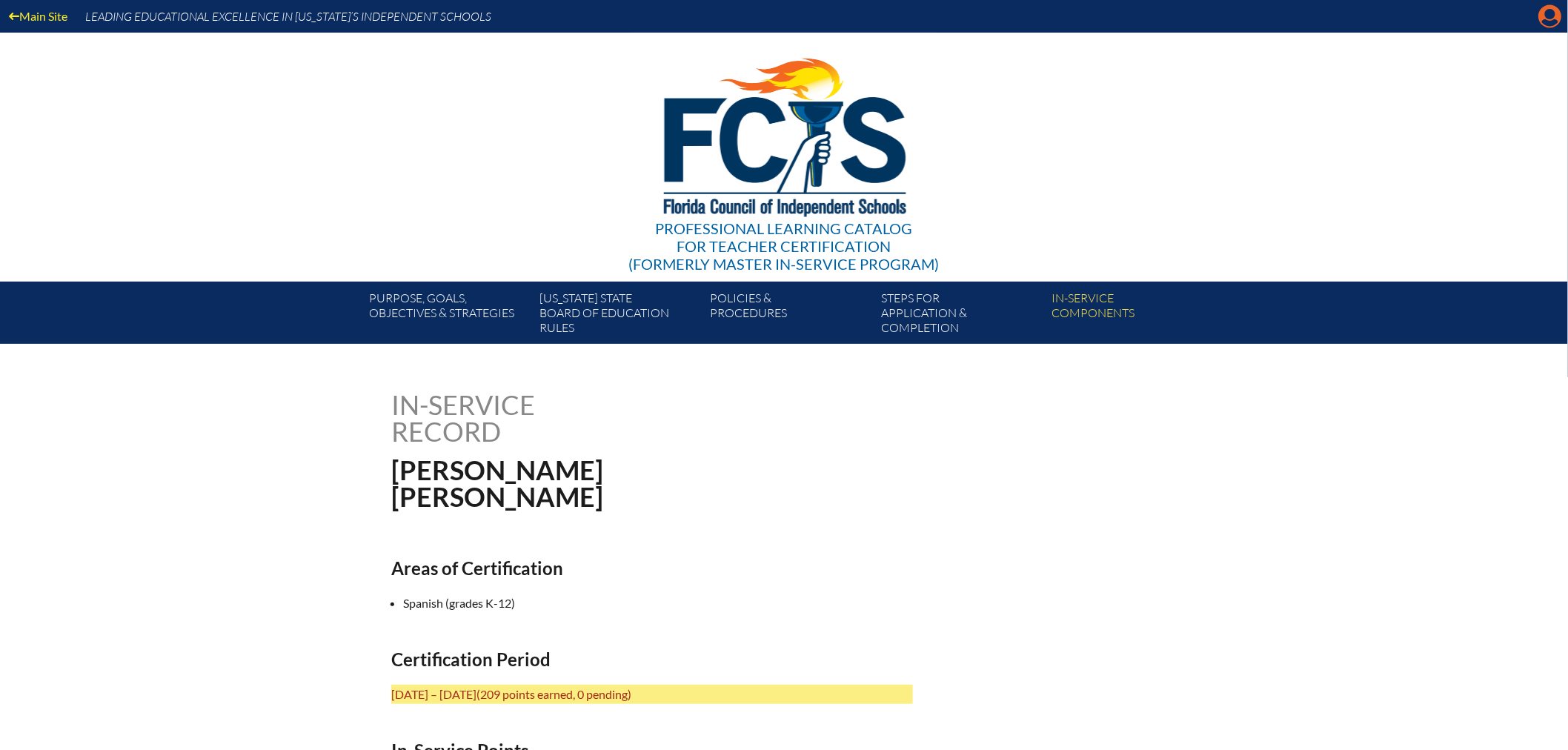
click at [1550, 19] on icon "Manage account" at bounding box center [1549, 15] width 23 height 23
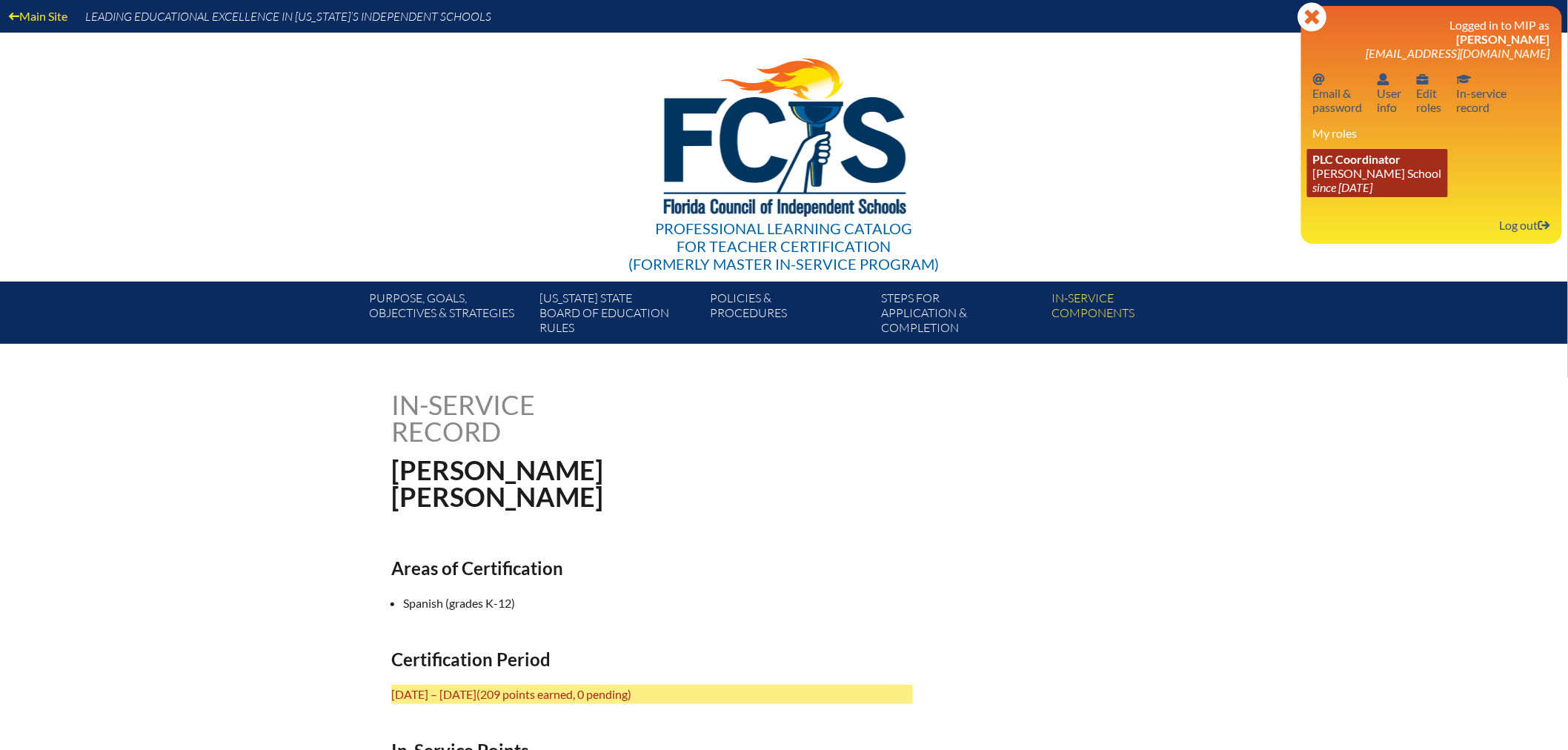
click at [1344, 160] on span "PLC Coordinator" at bounding box center [1357, 159] width 88 height 14
click at [1373, 186] on icon "since [DATE]" at bounding box center [1343, 186] width 60 height 14
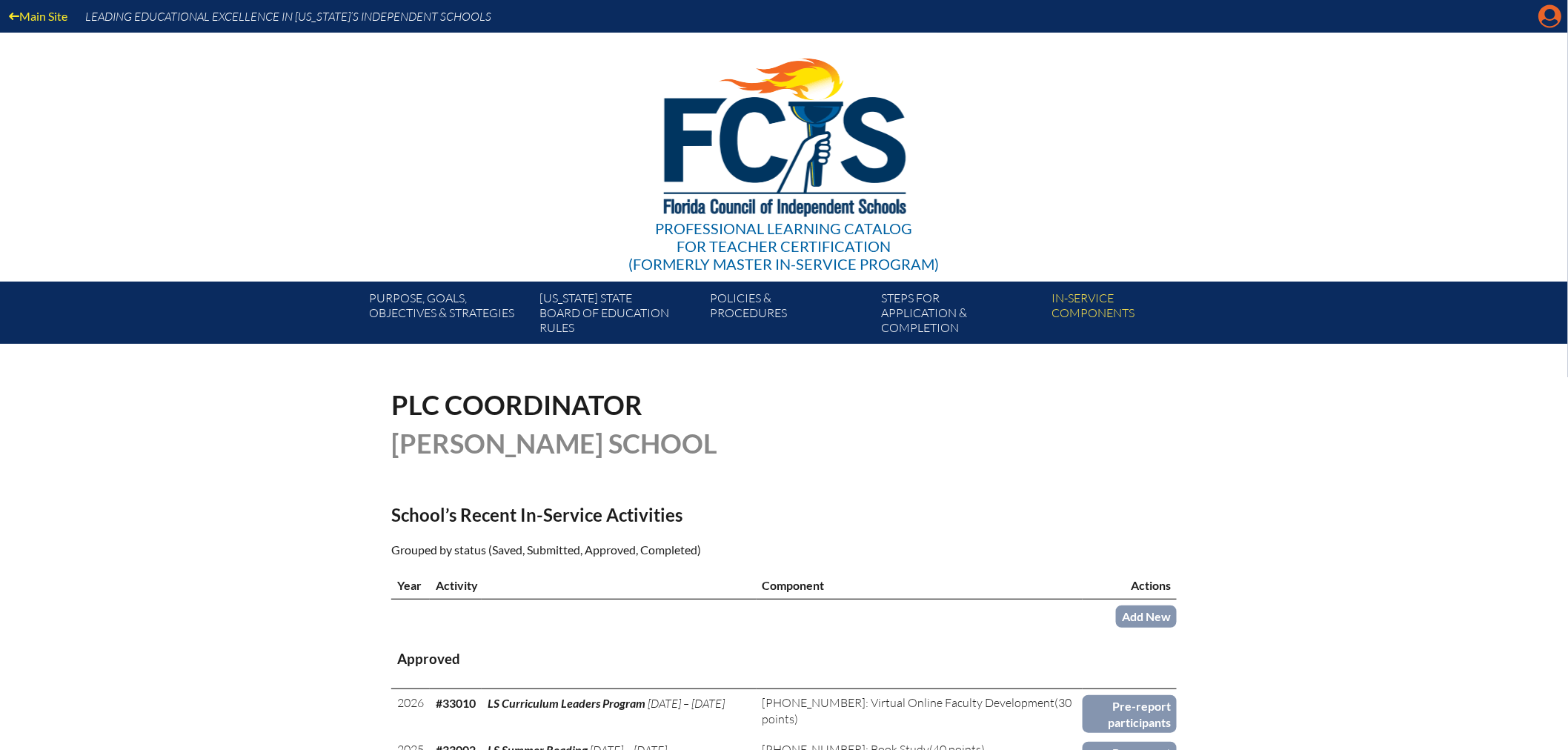
click at [1549, 15] on icon "Manage account" at bounding box center [1549, 15] width 23 height 23
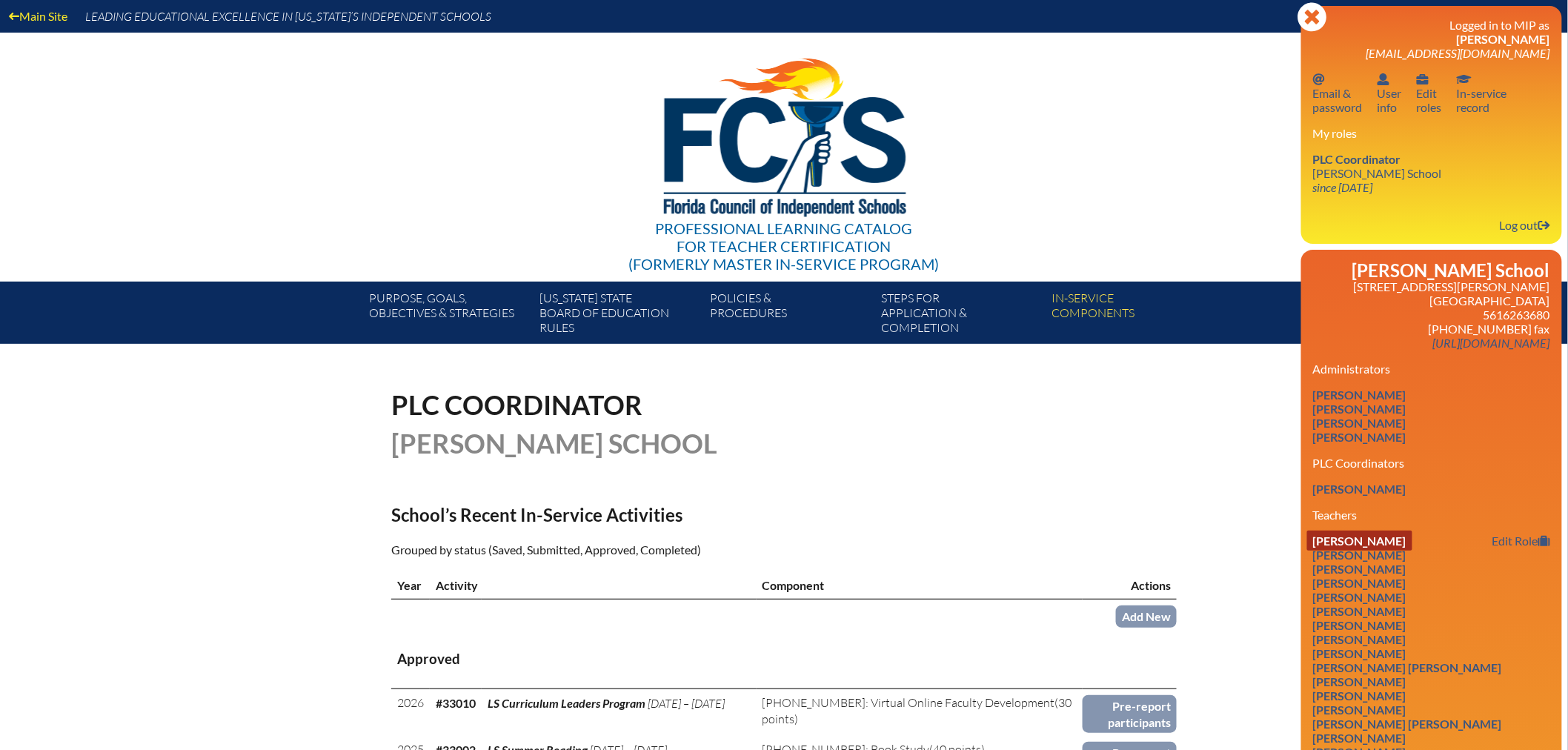
click at [1388, 531] on link "Alexandra Aguirre" at bounding box center [1360, 540] width 105 height 20
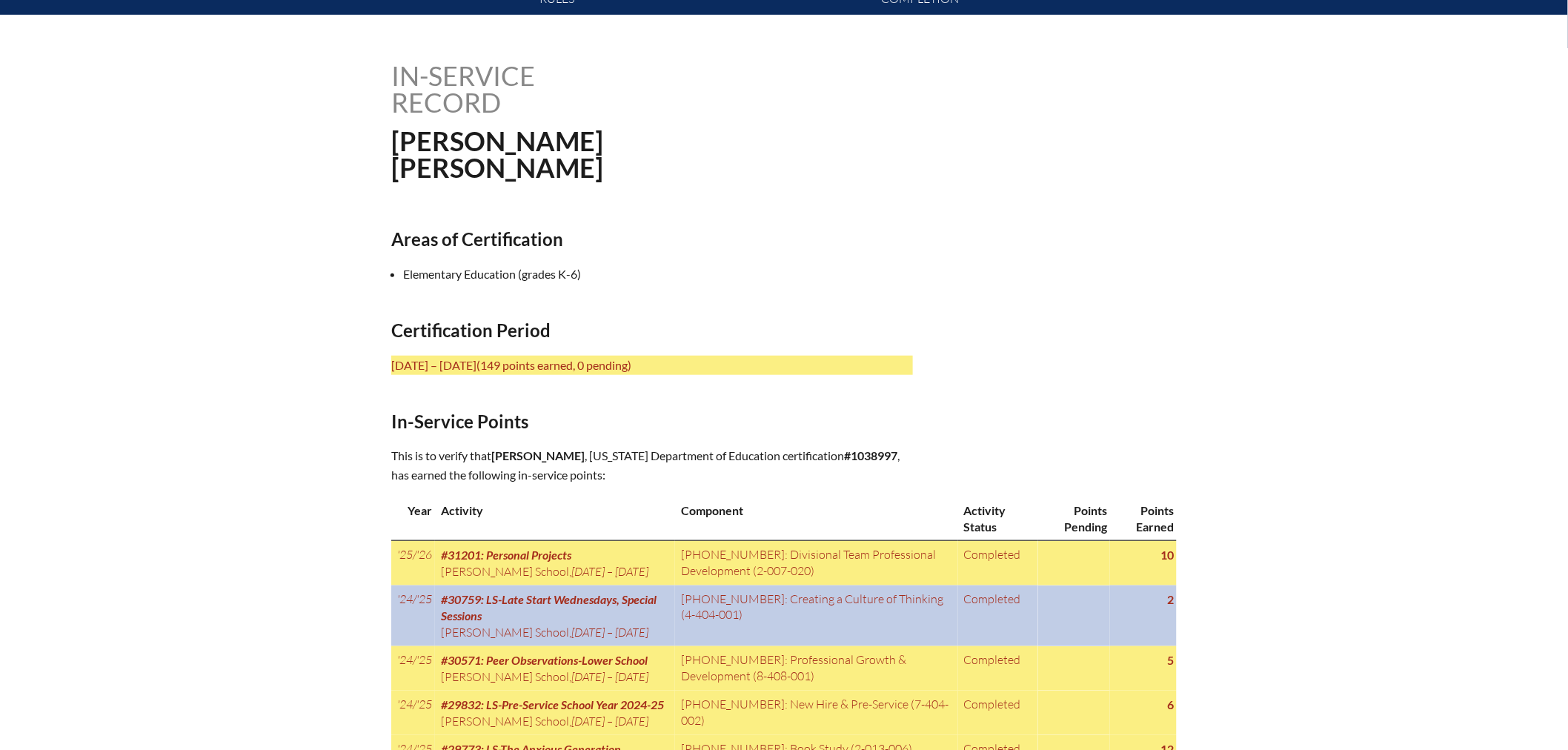
scroll to position [493, 0]
